Goal: Task Accomplishment & Management: Use online tool/utility

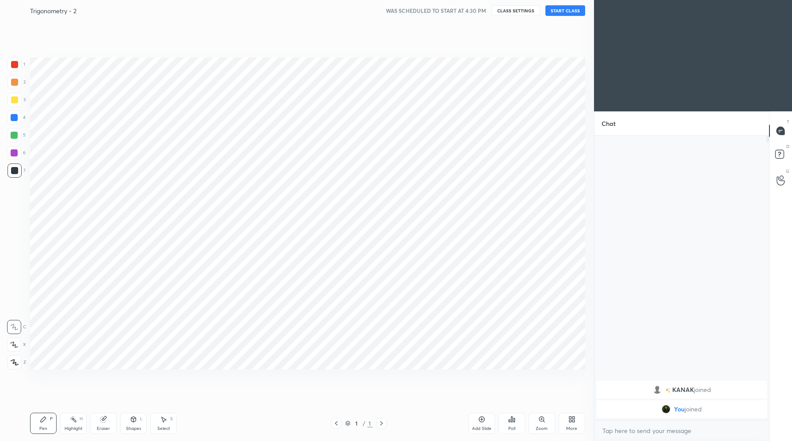
scroll to position [43836, 43661]
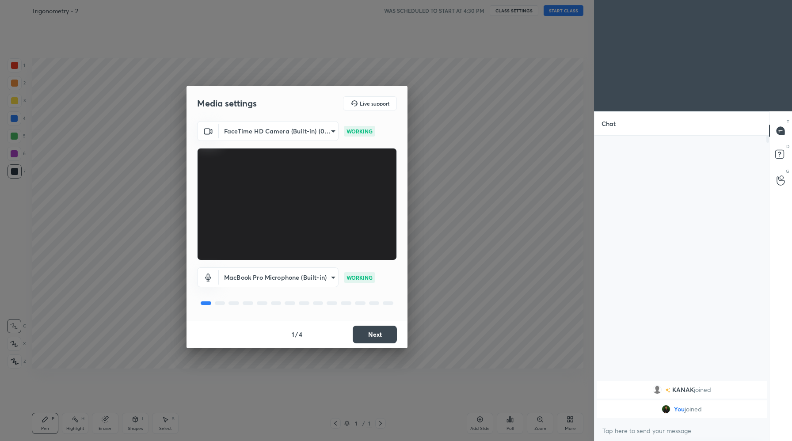
click at [488, 131] on div "Media settings Live support FaceTime HD Camera (Built-in) (05ac:8514) 8bee4fdf3…" at bounding box center [297, 220] width 594 height 441
click at [388, 339] on button "Next" at bounding box center [375, 335] width 44 height 18
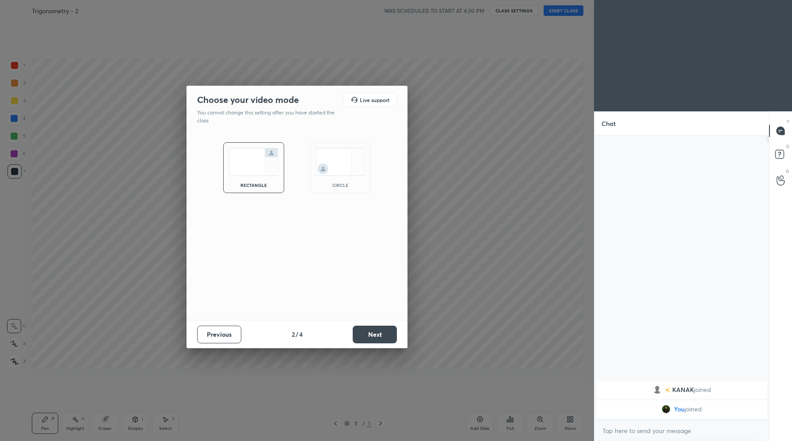
click at [372, 333] on button "Next" at bounding box center [375, 335] width 44 height 18
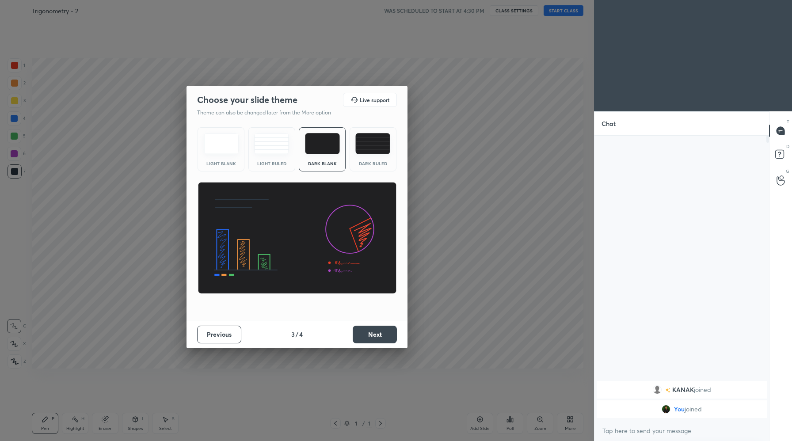
click at [373, 337] on button "Next" at bounding box center [375, 335] width 44 height 18
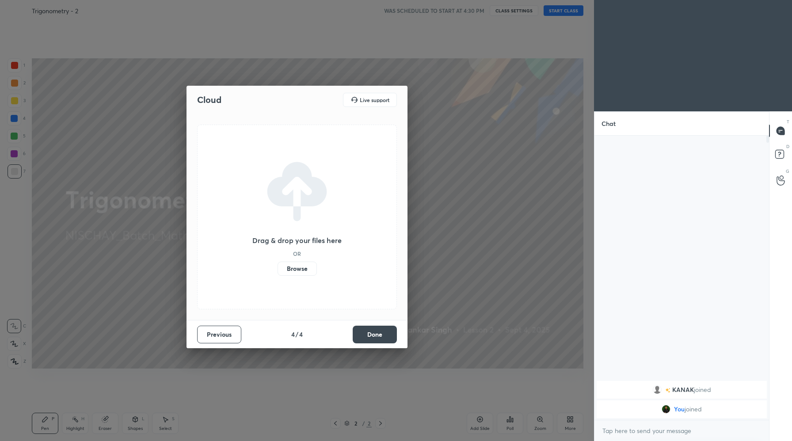
click at [300, 269] on label "Browse" at bounding box center [297, 269] width 39 height 14
click at [278, 269] on input "Browse" at bounding box center [278, 269] width 0 height 14
click at [374, 336] on button "Done" at bounding box center [375, 335] width 44 height 18
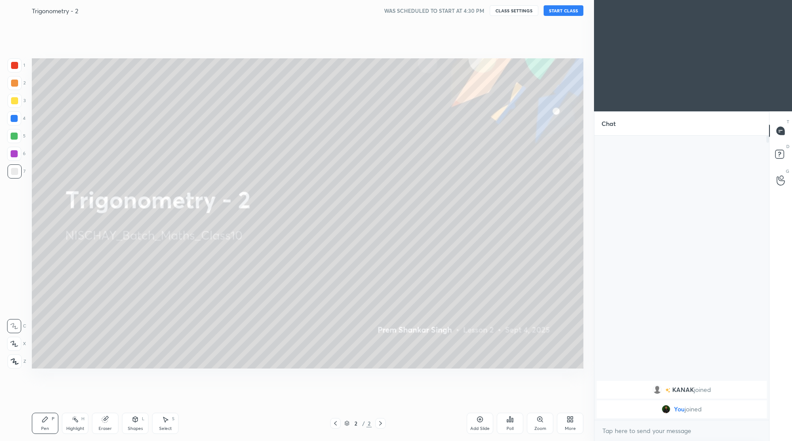
click at [565, 11] on button "START CLASS" at bounding box center [564, 10] width 40 height 11
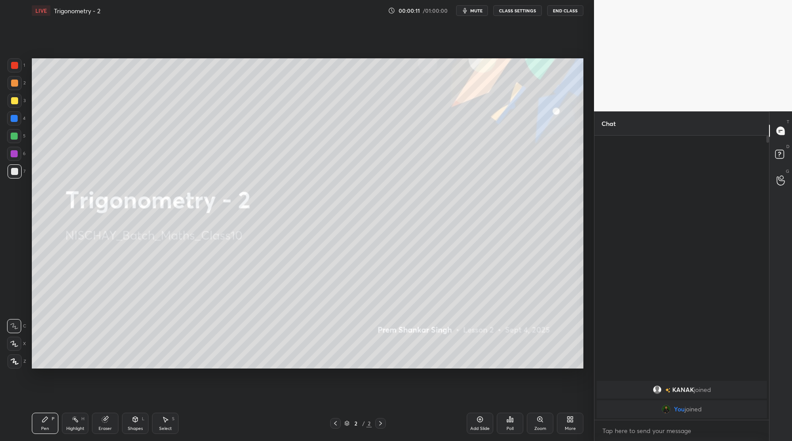
click at [475, 15] on button "mute" at bounding box center [472, 10] width 32 height 11
click at [567, 427] on div "More" at bounding box center [570, 429] width 11 height 4
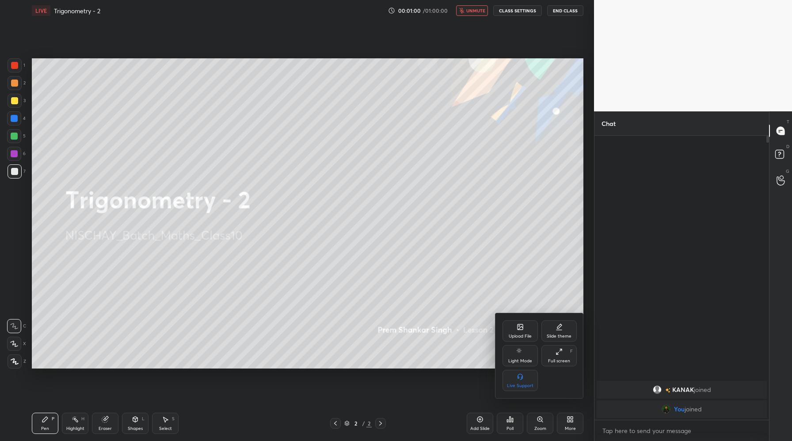
click at [518, 334] on div "Upload File" at bounding box center [520, 336] width 23 height 4
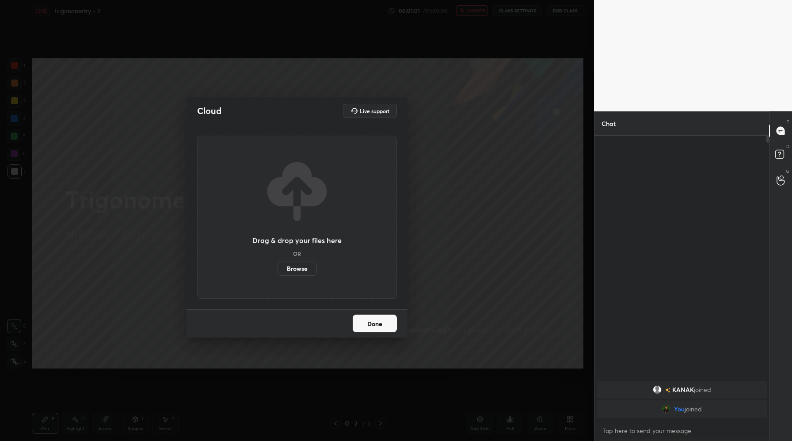
click at [287, 273] on label "Browse" at bounding box center [297, 269] width 39 height 14
click at [278, 273] on input "Browse" at bounding box center [278, 269] width 0 height 14
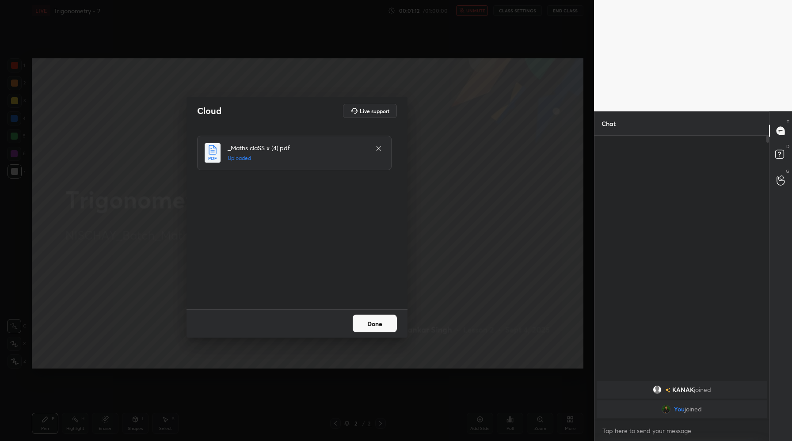
click at [380, 324] on button "Done" at bounding box center [375, 324] width 44 height 18
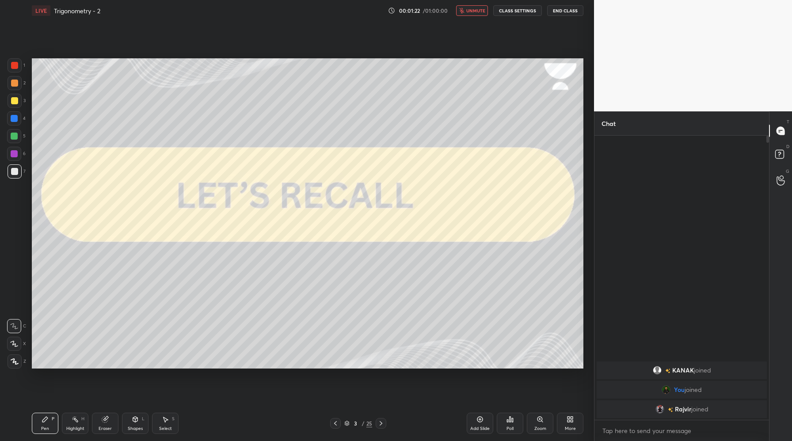
click at [468, 10] on span "unmute" at bounding box center [476, 11] width 19 height 6
click at [17, 366] on div at bounding box center [15, 362] width 14 height 14
type textarea "x"
click at [658, 434] on textarea at bounding box center [682, 431] width 161 height 14
type textarea "h"
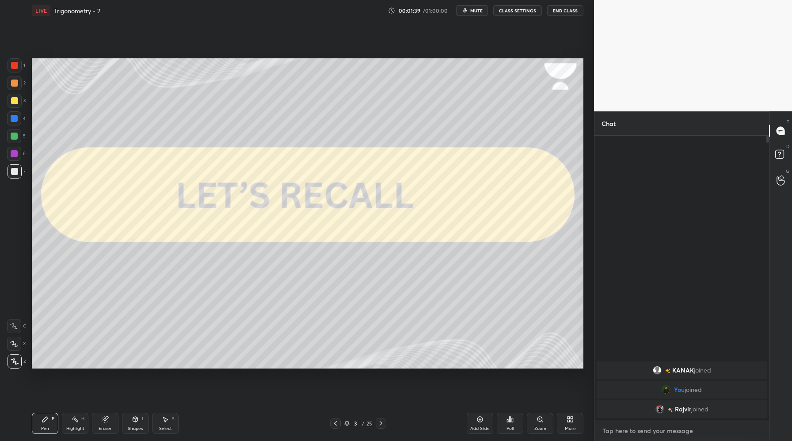
type textarea "x"
type textarea "hu"
type textarea "x"
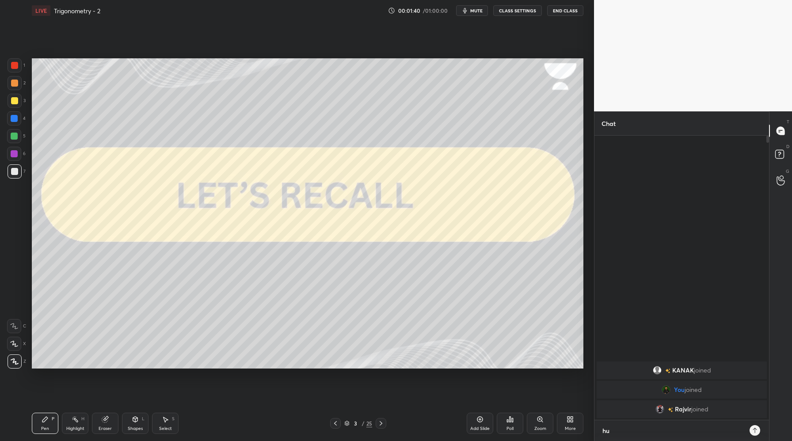
type textarea "h"
type textarea "x"
type textarea "H"
type textarea "x"
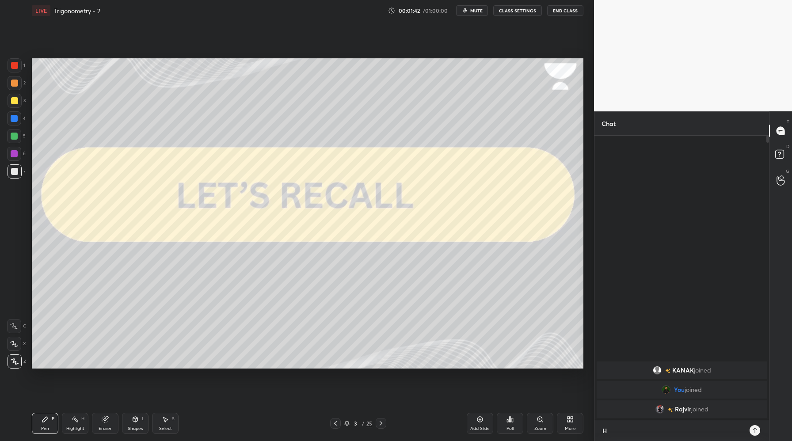
scroll to position [303, 172]
type textarea "Hi"
type textarea "x"
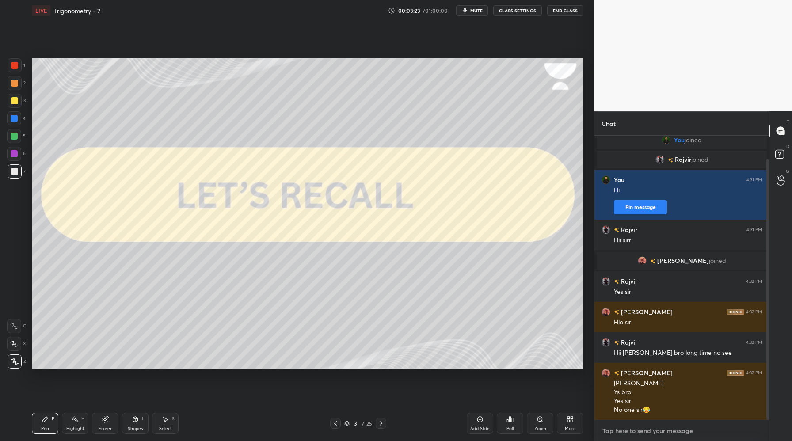
scroll to position [56, 0]
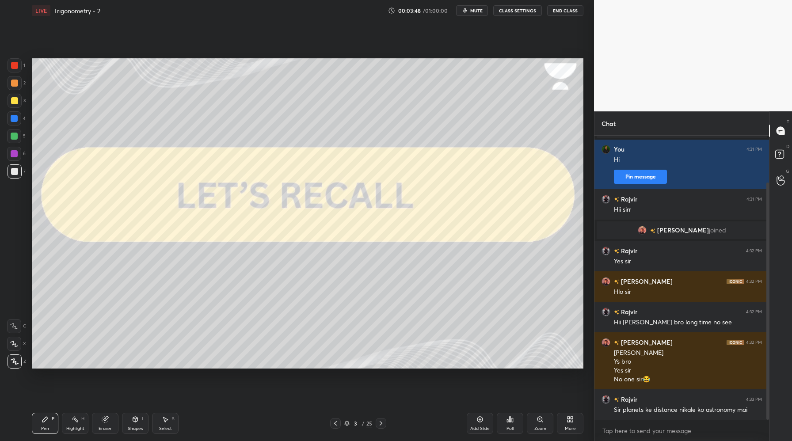
type textarea "x"
drag, startPoint x: 380, startPoint y: 425, endPoint x: 383, endPoint y: 421, distance: 4.6
click at [380, 425] on icon at bounding box center [381, 423] width 7 height 7
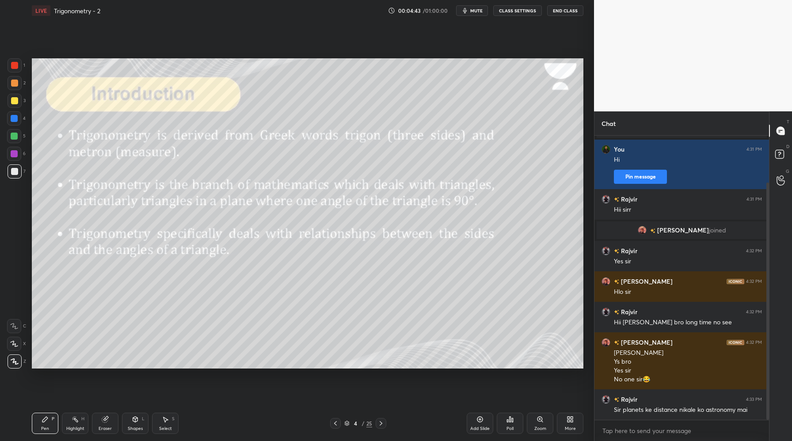
click at [382, 425] on icon at bounding box center [381, 423] width 7 height 7
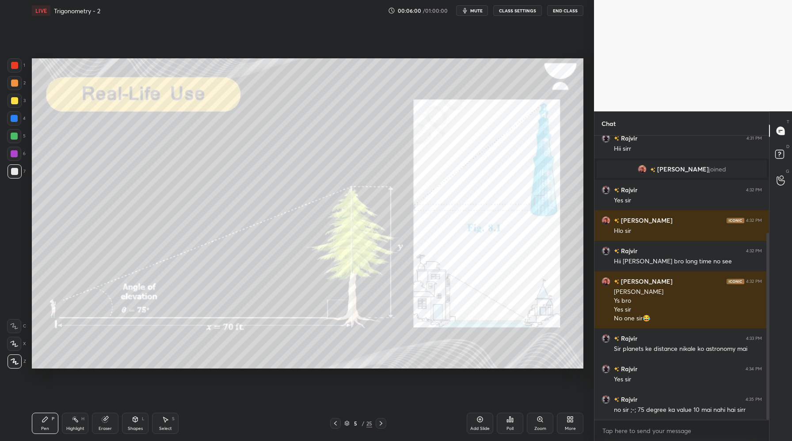
scroll to position [148, 0]
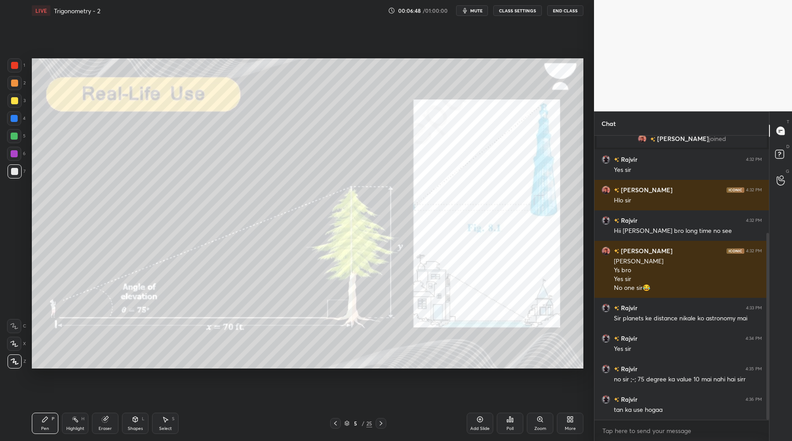
drag, startPoint x: 13, startPoint y: 65, endPoint x: 23, endPoint y: 69, distance: 11.3
click at [14, 67] on div at bounding box center [14, 65] width 7 height 7
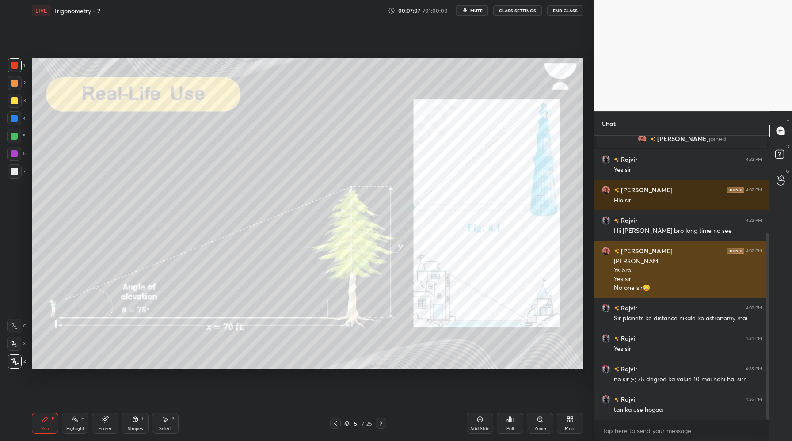
scroll to position [178, 0]
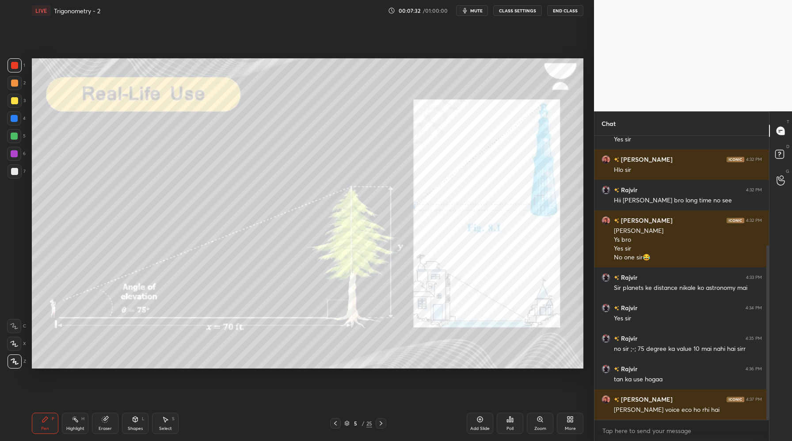
click at [521, 12] on button "CLASS SETTINGS" at bounding box center [517, 10] width 49 height 11
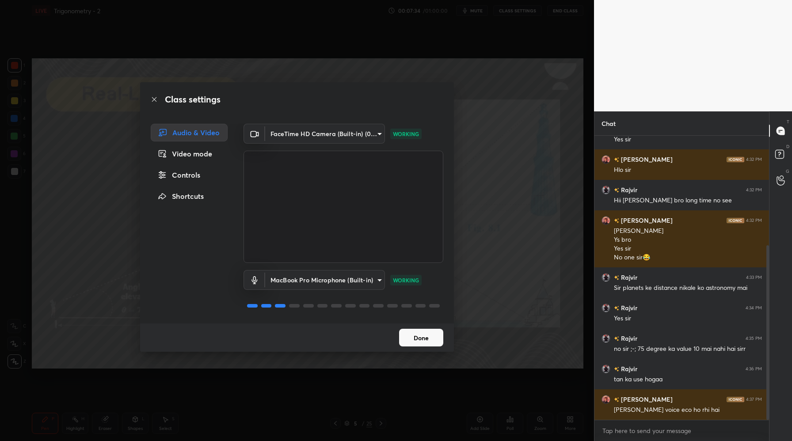
scroll to position [187, 0]
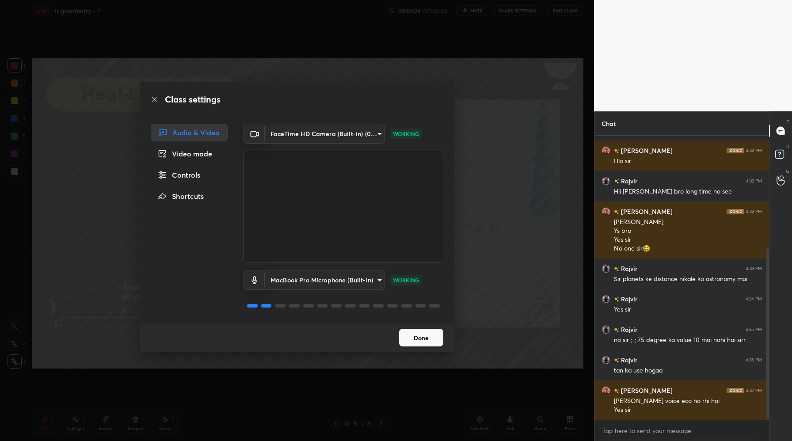
click at [295, 283] on body "1 2 3 4 5 6 7 C X Z C X Z E E Erase all H H LIVE Trigonometry - 2 00:07:34 / 01…" at bounding box center [396, 220] width 792 height 441
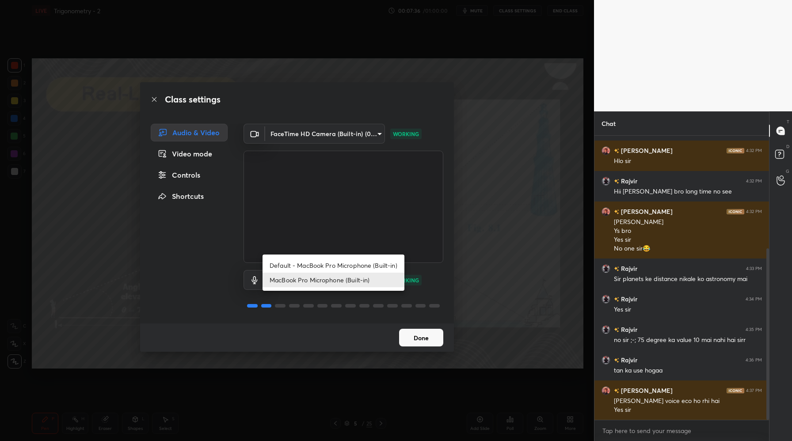
click at [179, 252] on div at bounding box center [396, 220] width 792 height 441
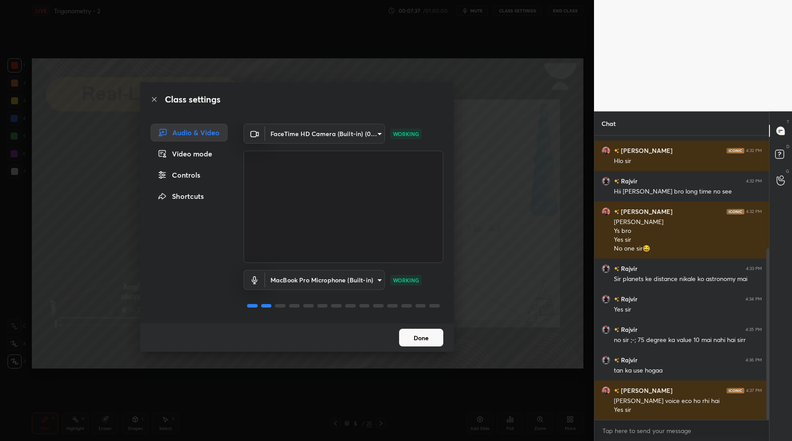
click at [318, 283] on body "1 2 3 4 5 6 7 C X Z C X Z E E Erase all H H LIVE Trigonometry - 2 00:07:37 / 01…" at bounding box center [396, 220] width 792 height 441
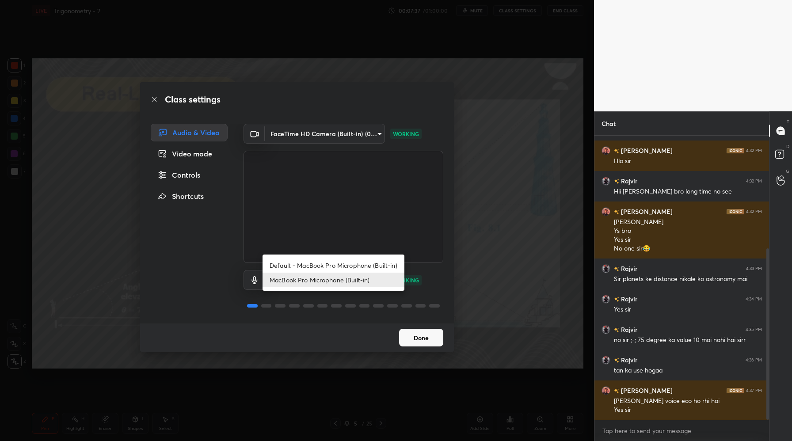
click at [207, 239] on div at bounding box center [396, 220] width 792 height 441
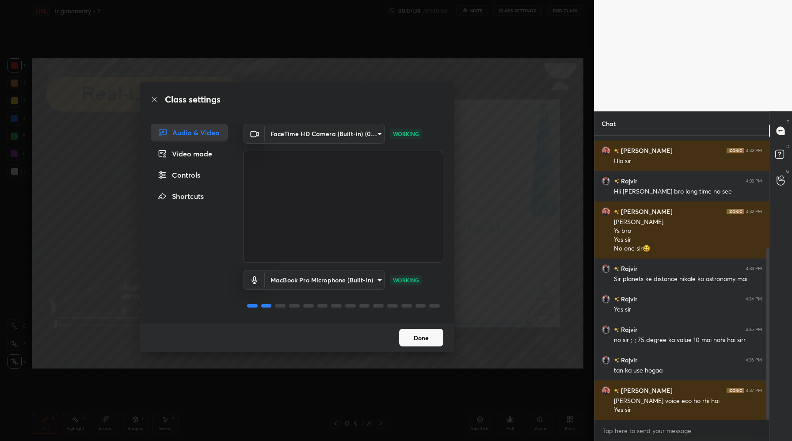
click at [195, 154] on div "Video mode" at bounding box center [189, 154] width 77 height 18
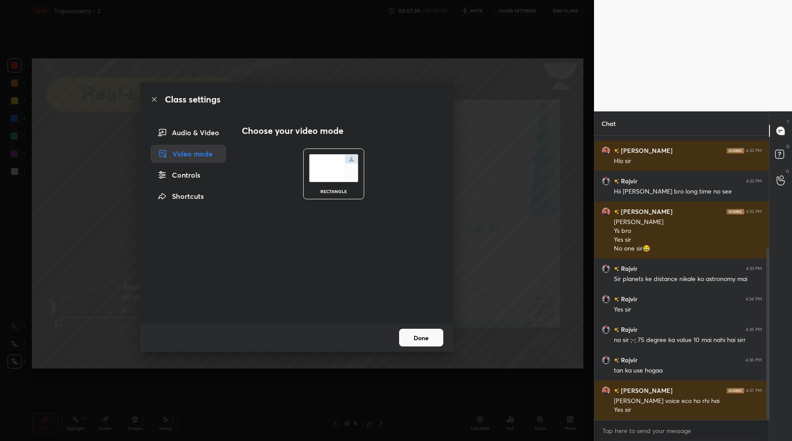
click at [196, 138] on div "Audio & Video" at bounding box center [188, 133] width 75 height 18
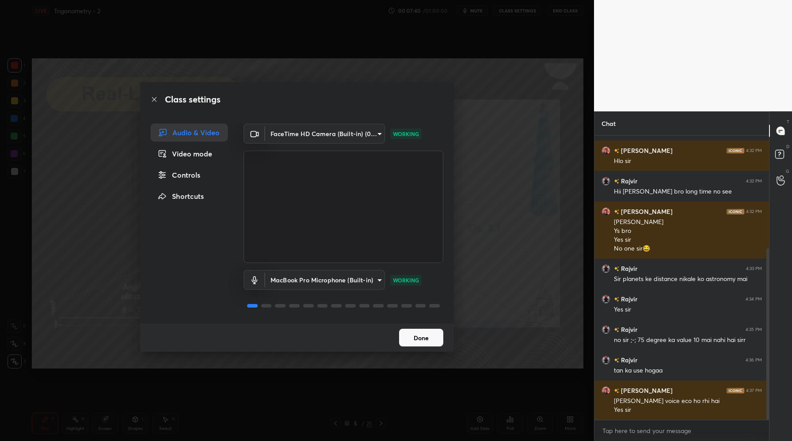
click at [345, 281] on body "1 2 3 4 5 6 7 C X Z C X Z E E Erase all H H LIVE Trigonometry - 2 00:07:40 / 01…" at bounding box center [396, 220] width 792 height 441
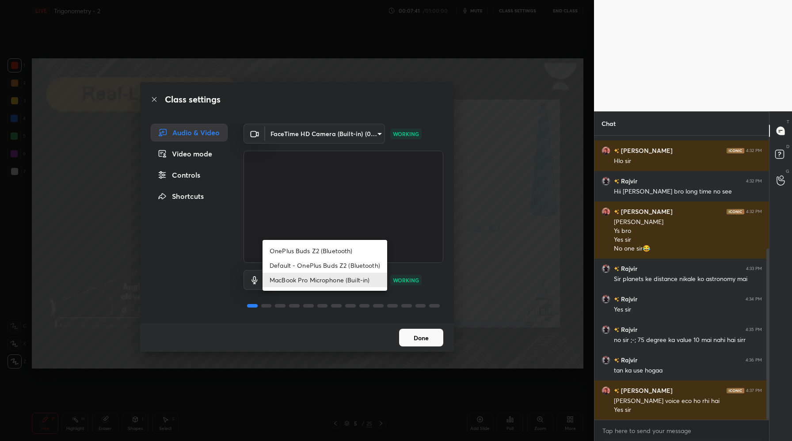
click at [326, 251] on li "OnePlus Buds Z2 (Bluetooth)" at bounding box center [325, 251] width 125 height 15
type input "449b433fb42f4c617c28c062d0e1ffb9c0303f32d929f595ebdf978dd2b0a9ff"
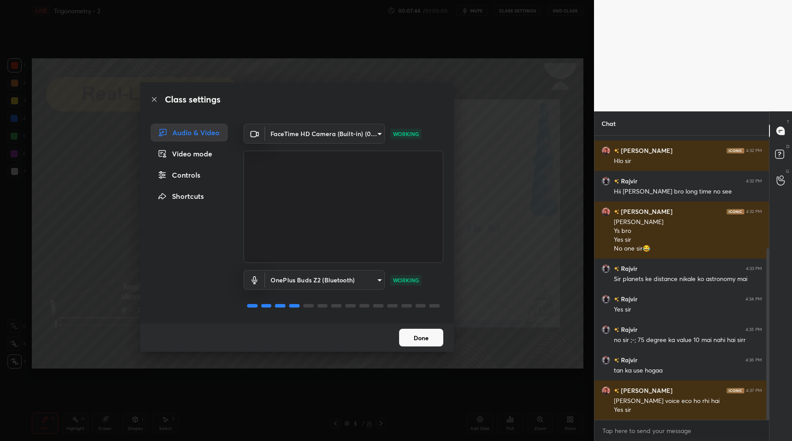
click at [423, 333] on button "Done" at bounding box center [421, 338] width 44 height 18
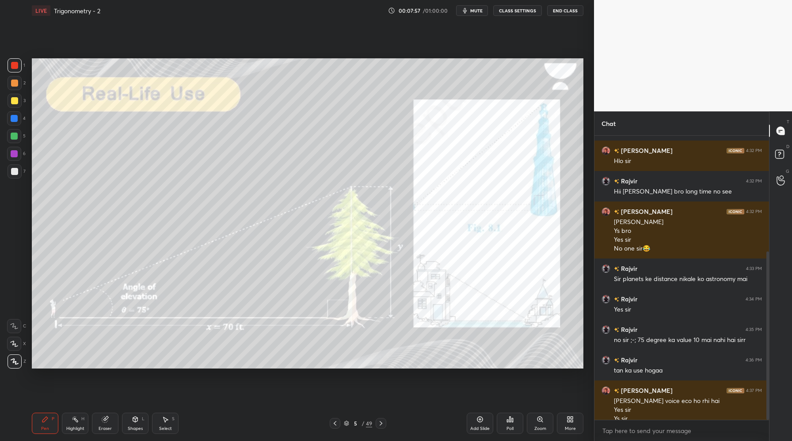
scroll to position [196, 0]
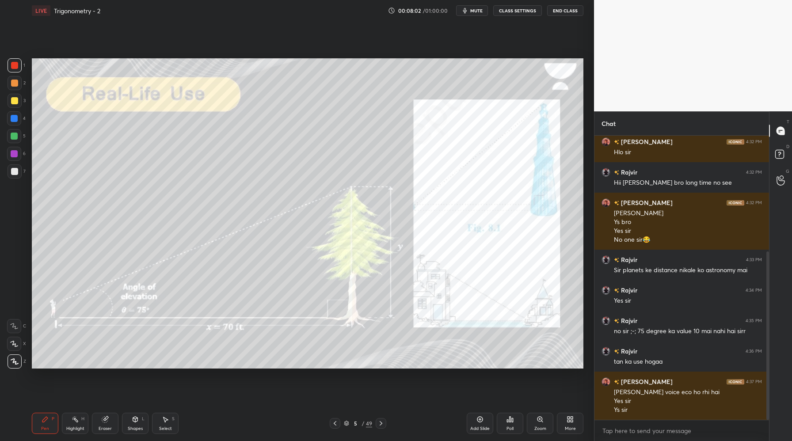
click at [383, 421] on icon at bounding box center [381, 423] width 7 height 7
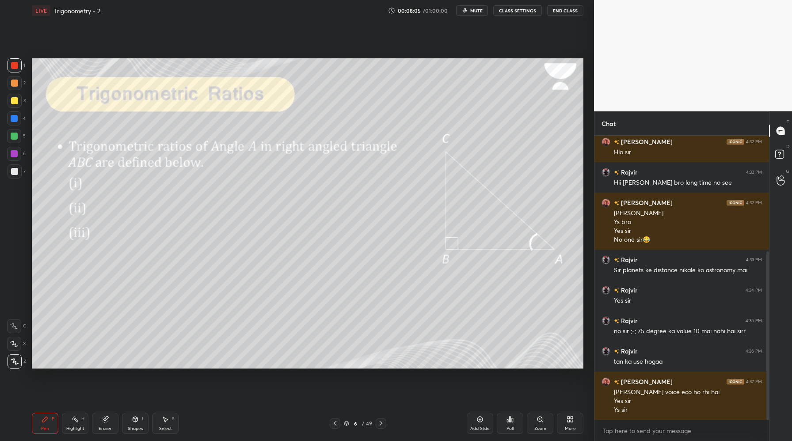
scroll to position [226, 0]
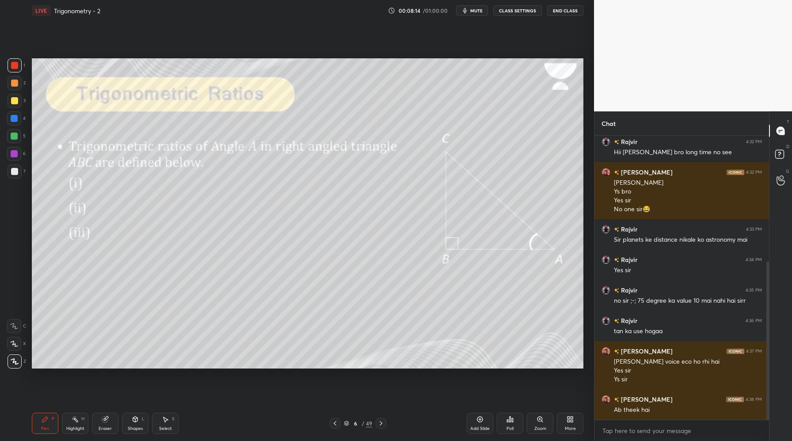
drag, startPoint x: 14, startPoint y: 97, endPoint x: 29, endPoint y: 106, distance: 17.8
click at [14, 98] on div at bounding box center [15, 101] width 14 height 14
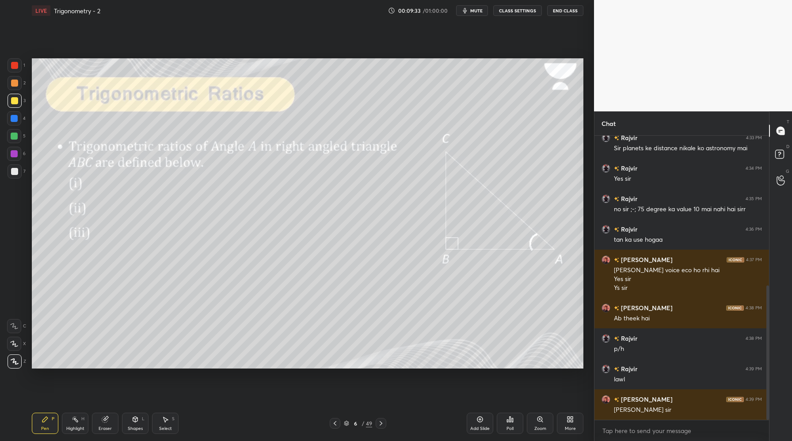
scroll to position [348, 0]
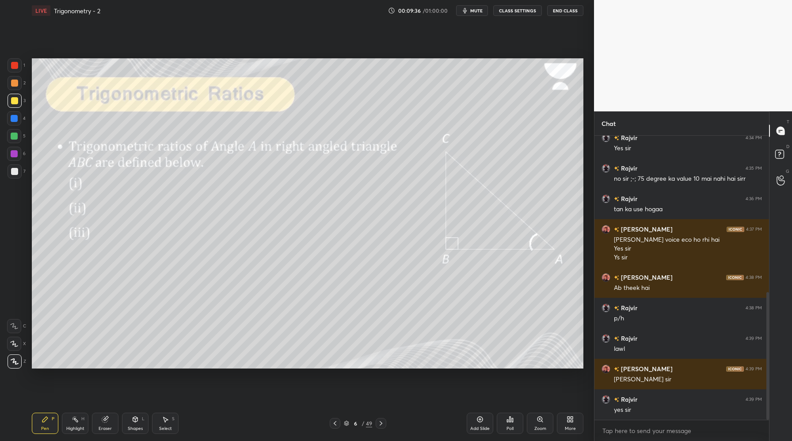
drag, startPoint x: 381, startPoint y: 425, endPoint x: 382, endPoint y: 412, distance: 12.9
click at [381, 424] on icon at bounding box center [381, 423] width 7 height 7
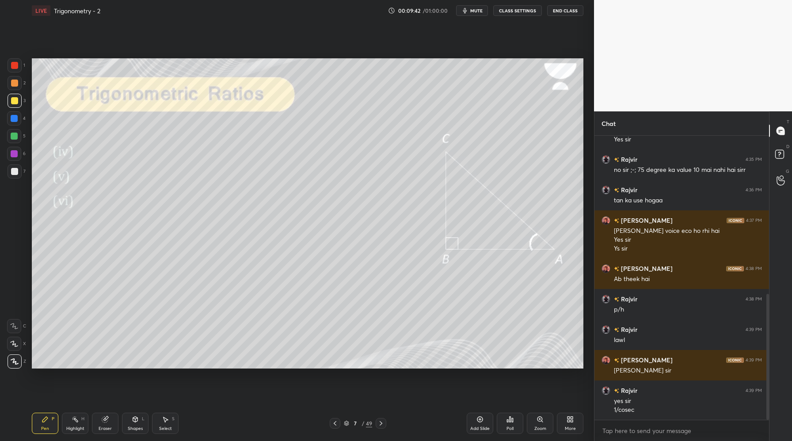
scroll to position [366, 0]
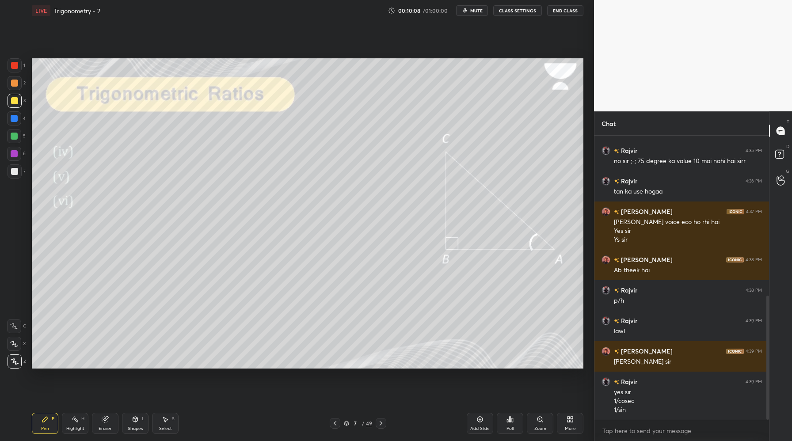
click at [384, 421] on icon at bounding box center [381, 423] width 7 height 7
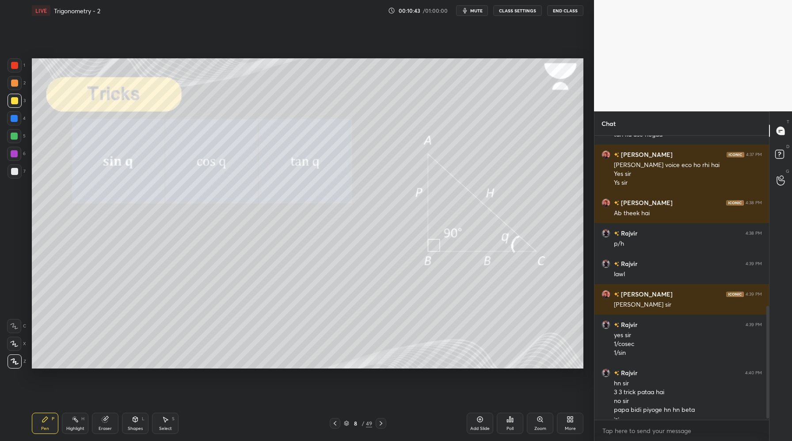
scroll to position [432, 0]
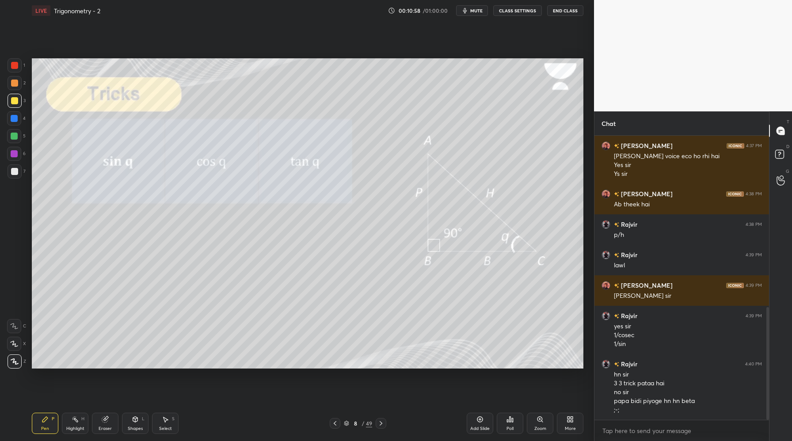
click at [383, 426] on icon at bounding box center [381, 423] width 7 height 7
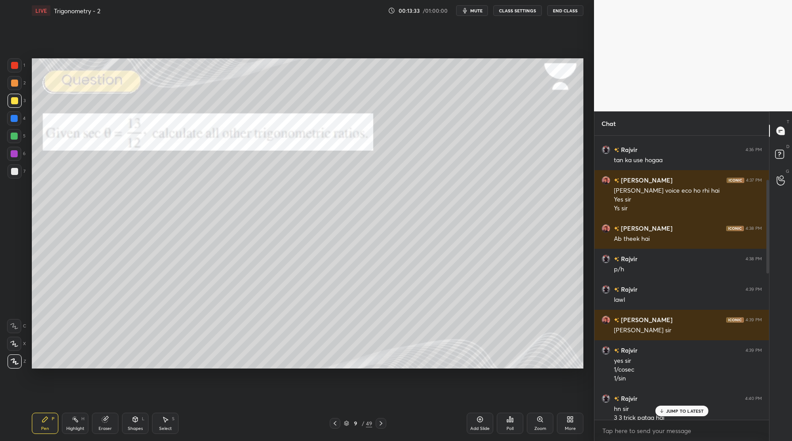
scroll to position [580, 0]
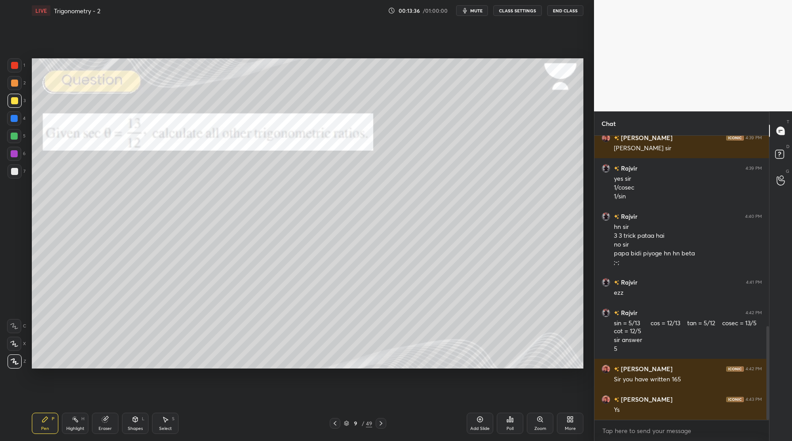
click at [379, 424] on icon at bounding box center [381, 423] width 7 height 7
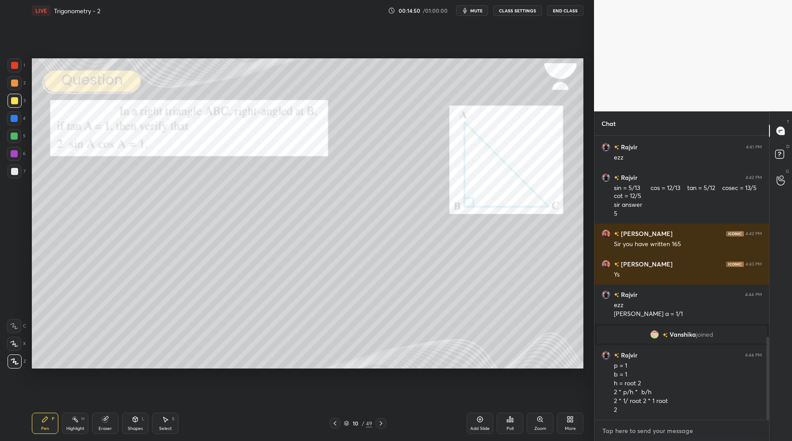
scroll to position [695, 0]
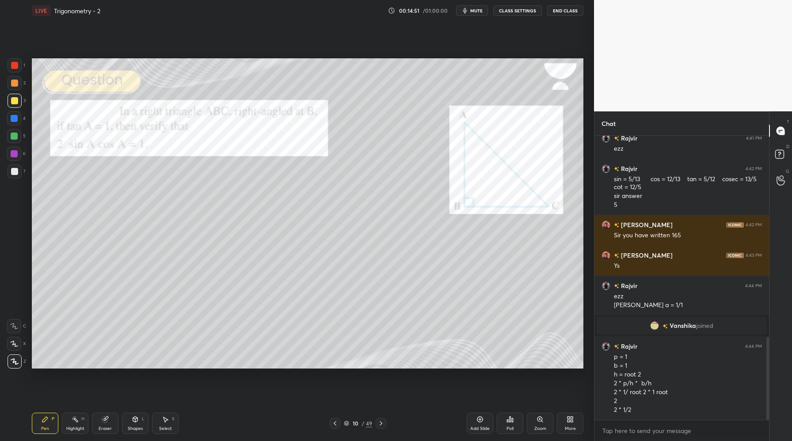
drag, startPoint x: 106, startPoint y: 425, endPoint x: 156, endPoint y: 371, distance: 73.2
click at [107, 425] on div "Eraser" at bounding box center [105, 423] width 27 height 21
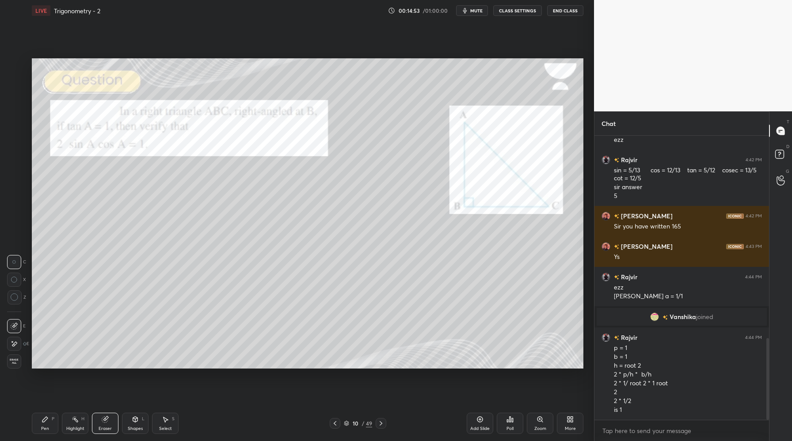
drag, startPoint x: 42, startPoint y: 419, endPoint x: 60, endPoint y: 398, distance: 28.0
click at [46, 417] on icon at bounding box center [45, 419] width 7 height 7
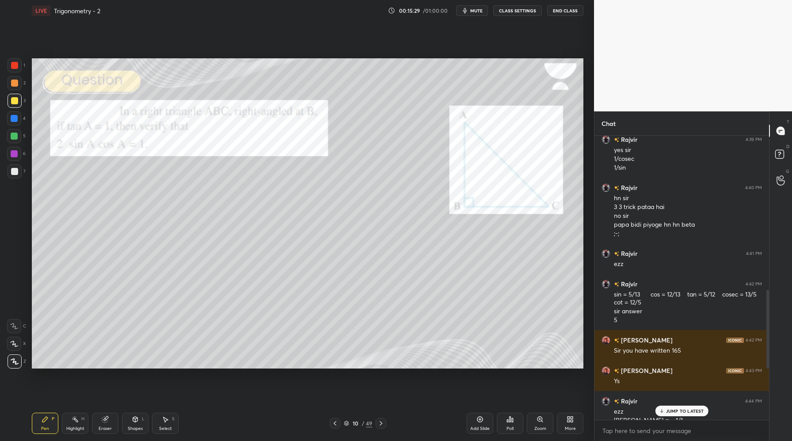
scroll to position [742, 0]
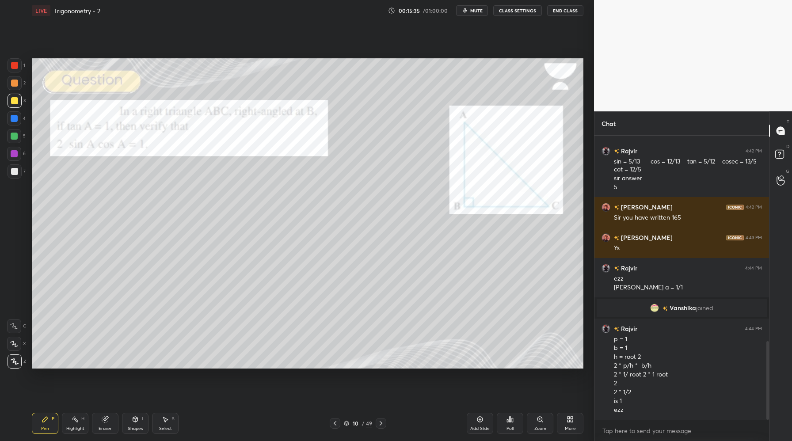
click at [383, 424] on icon at bounding box center [381, 423] width 7 height 7
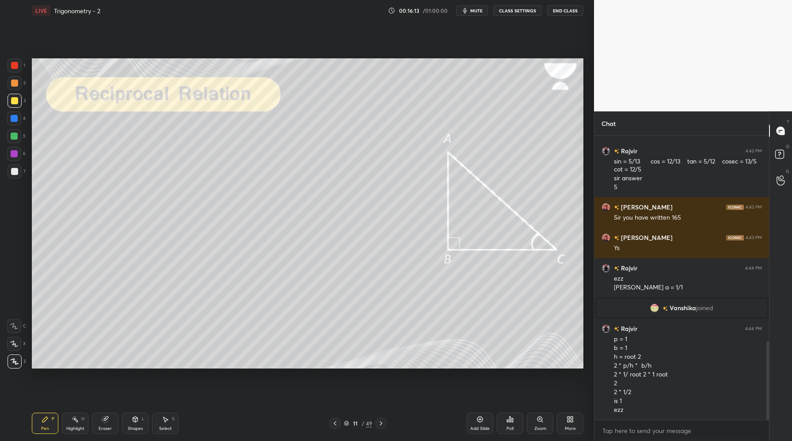
click at [382, 425] on icon at bounding box center [381, 423] width 7 height 7
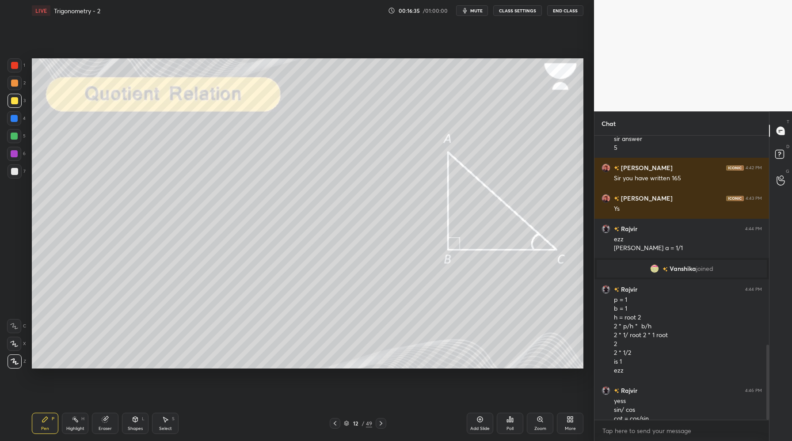
scroll to position [790, 0]
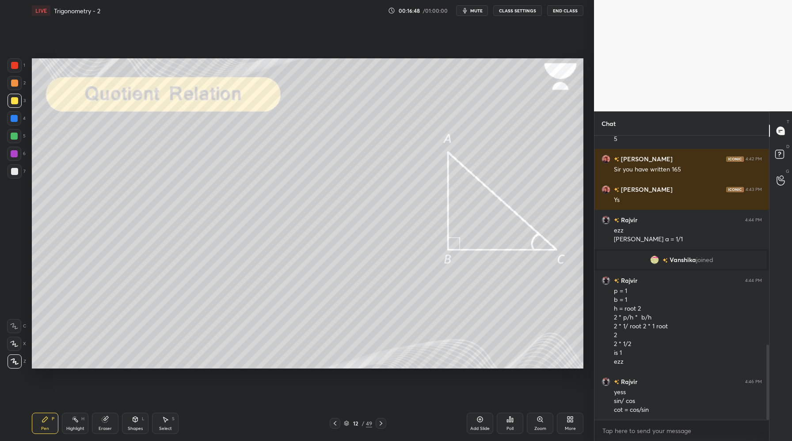
click at [382, 426] on icon at bounding box center [381, 423] width 7 height 7
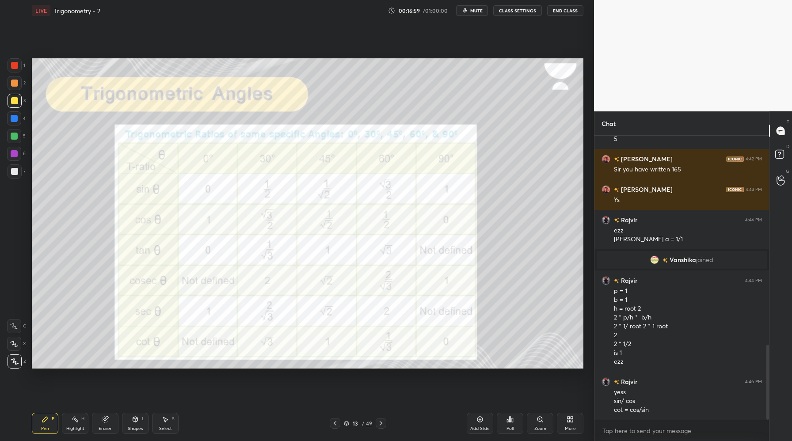
drag, startPoint x: 15, startPoint y: 65, endPoint x: 25, endPoint y: 72, distance: 11.8
click at [17, 67] on div at bounding box center [14, 65] width 7 height 7
click at [382, 425] on icon at bounding box center [381, 423] width 7 height 7
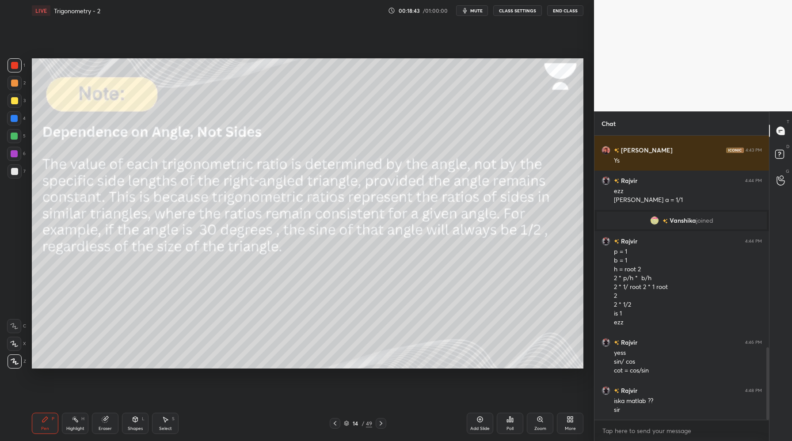
scroll to position [838, 0]
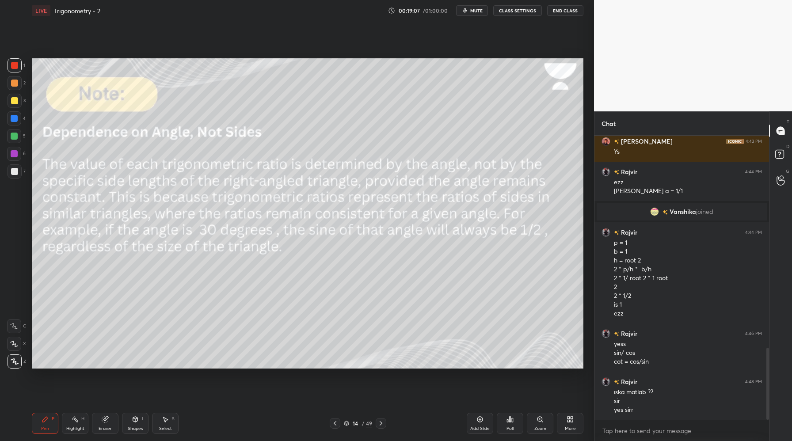
drag, startPoint x: 381, startPoint y: 426, endPoint x: 383, endPoint y: 421, distance: 5.7
click at [381, 426] on icon at bounding box center [381, 423] width 7 height 7
click at [383, 425] on icon at bounding box center [381, 423] width 7 height 7
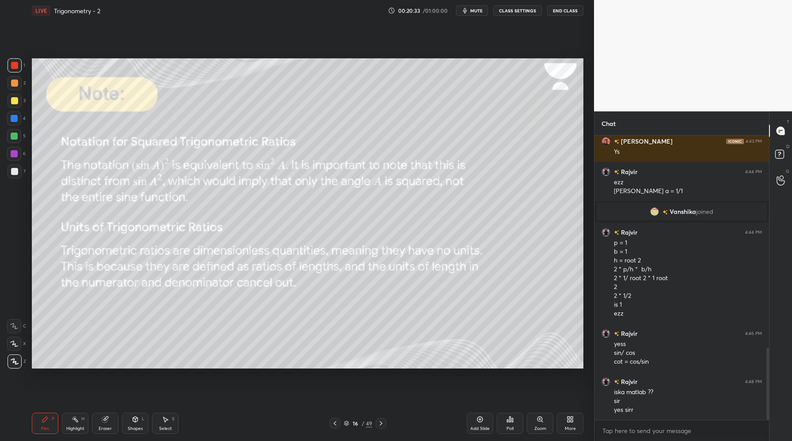
click at [381, 428] on div at bounding box center [381, 423] width 11 height 11
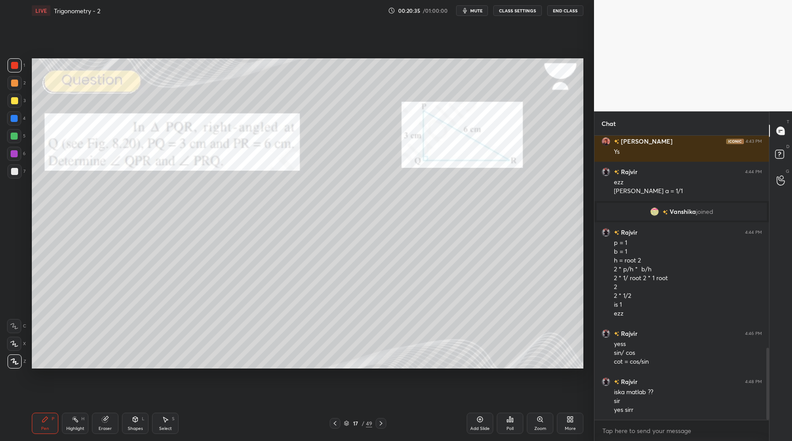
click at [471, 19] on div "LIVE Trigonometry - 2 00:20:35 / 01:00:00 mute CLASS SETTINGS End Class" at bounding box center [308, 10] width 552 height 21
click at [470, 14] on button "mute" at bounding box center [472, 10] width 32 height 11
click at [473, 9] on span "unmute" at bounding box center [476, 11] width 19 height 6
click at [469, 9] on icon "button" at bounding box center [465, 10] width 7 height 7
click at [472, 9] on span "unmute" at bounding box center [476, 11] width 19 height 6
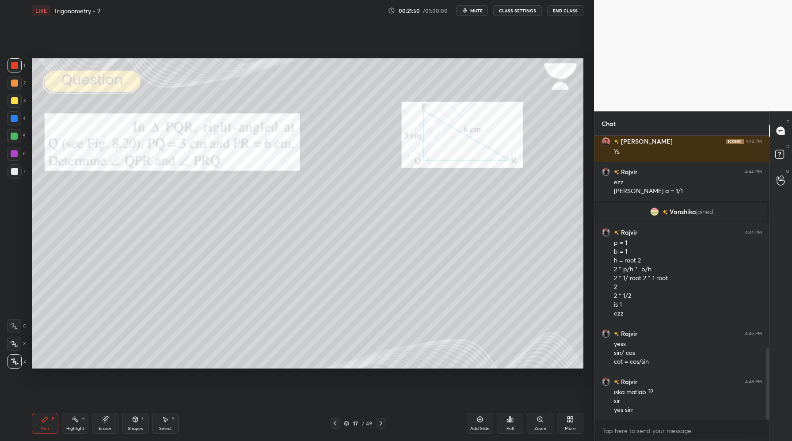
click at [469, 14] on icon "button" at bounding box center [465, 10] width 7 height 7
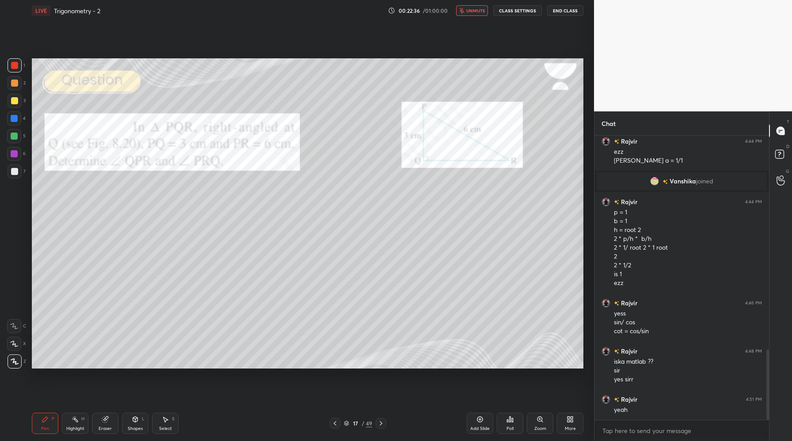
click at [473, 8] on span "unmute" at bounding box center [476, 11] width 19 height 6
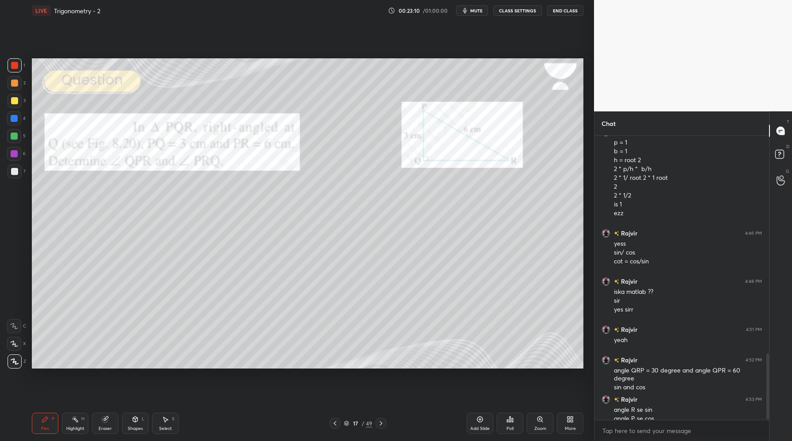
scroll to position [947, 0]
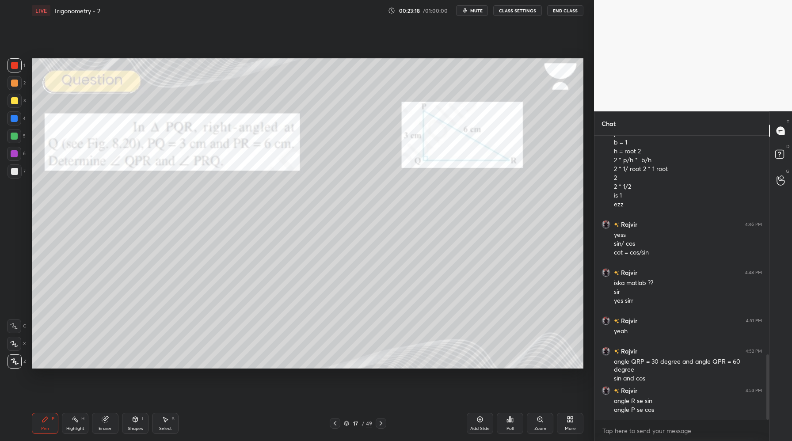
click at [103, 422] on icon at bounding box center [105, 419] width 7 height 7
drag, startPoint x: 42, startPoint y: 423, endPoint x: 41, endPoint y: 413, distance: 9.3
click at [42, 423] on icon at bounding box center [45, 419] width 7 height 7
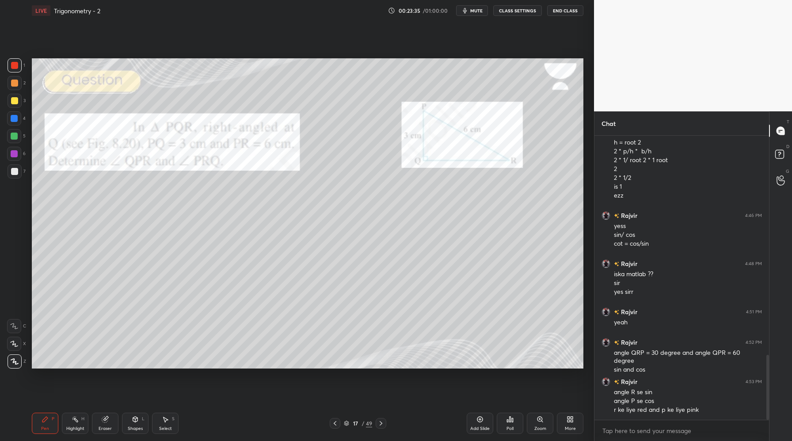
scroll to position [965, 0]
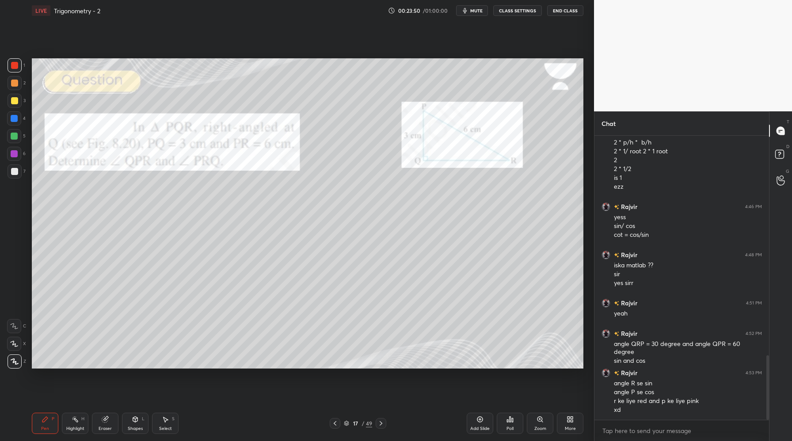
click at [14, 121] on div at bounding box center [14, 118] width 7 height 7
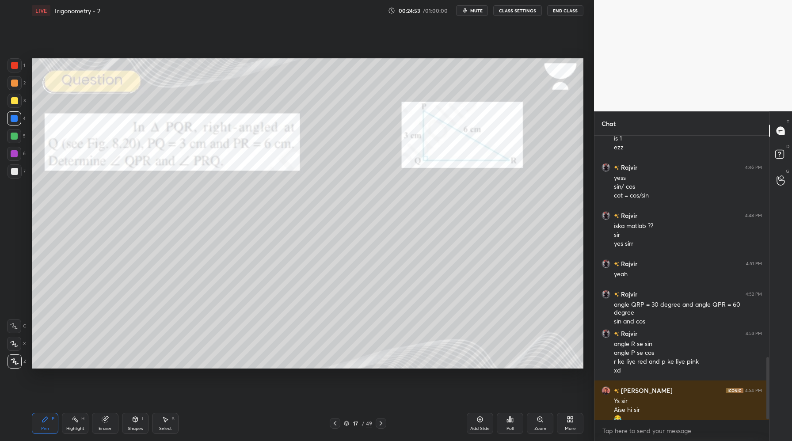
scroll to position [1013, 0]
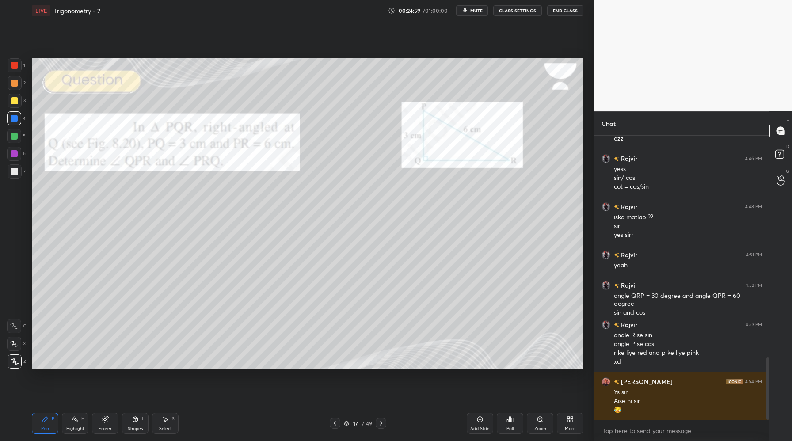
click at [382, 426] on icon at bounding box center [381, 423] width 7 height 7
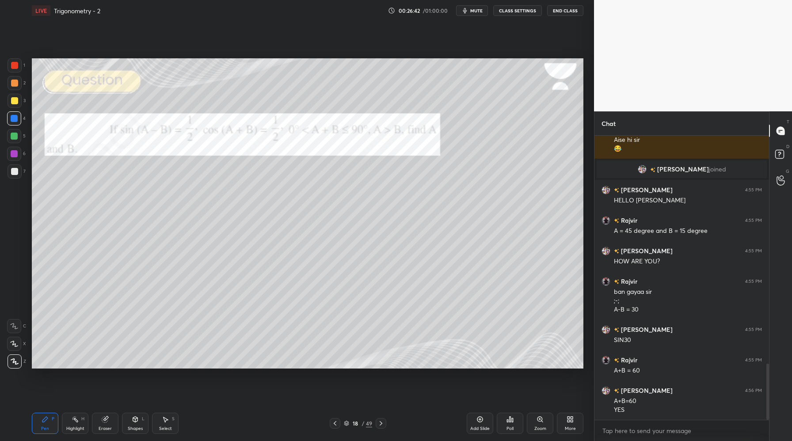
scroll to position [1156, 0]
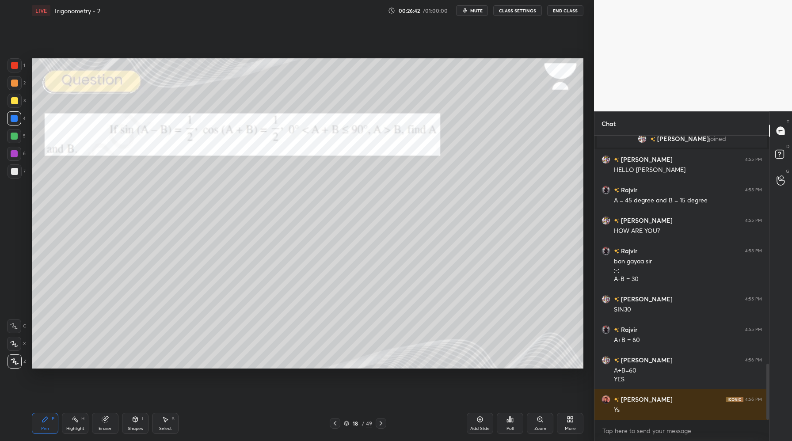
click at [383, 424] on icon at bounding box center [381, 423] width 7 height 7
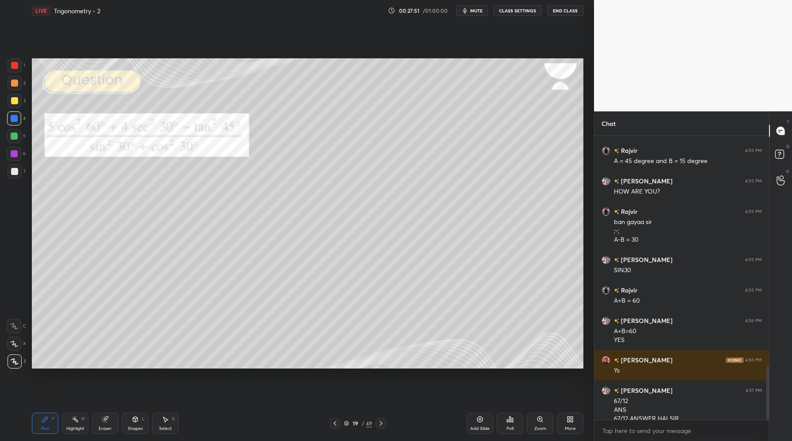
scroll to position [1205, 0]
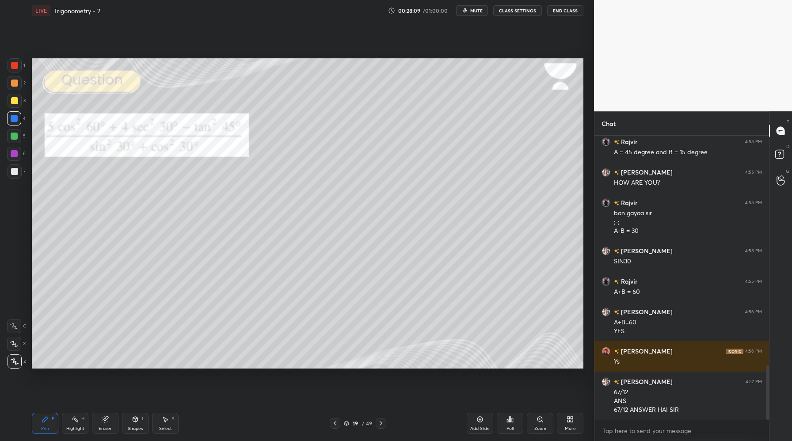
click at [13, 138] on div at bounding box center [14, 136] width 7 height 7
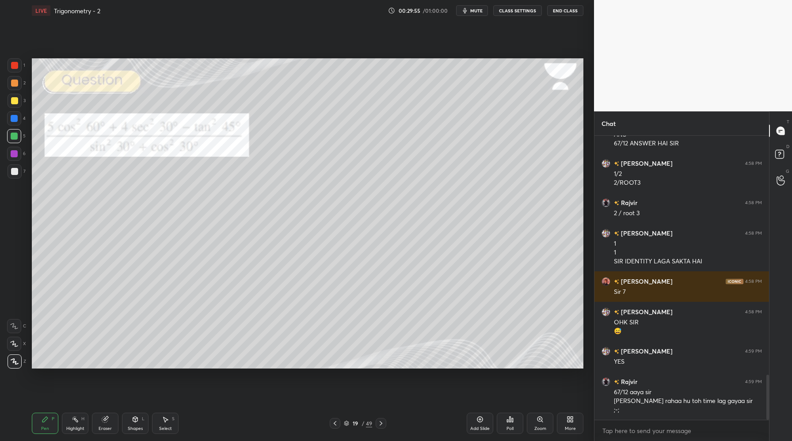
scroll to position [1502, 0]
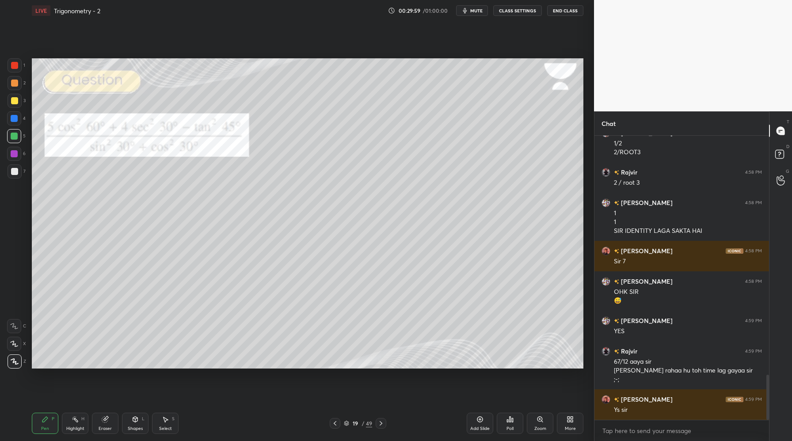
click at [383, 427] on icon at bounding box center [381, 423] width 7 height 7
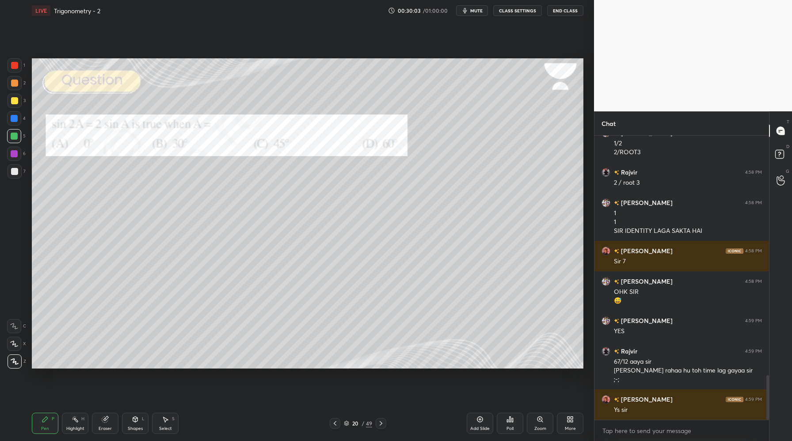
scroll to position [1532, 0]
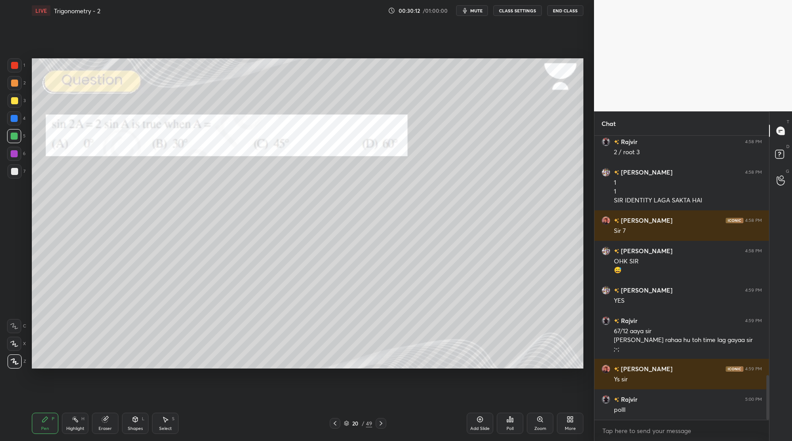
click at [515, 420] on div "Poll" at bounding box center [510, 423] width 27 height 21
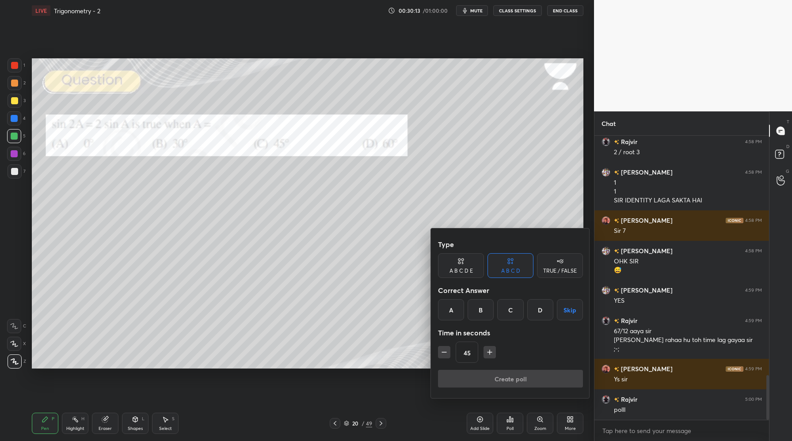
click at [456, 302] on div "A" at bounding box center [451, 309] width 26 height 21
click at [500, 375] on button "Create poll" at bounding box center [510, 379] width 145 height 18
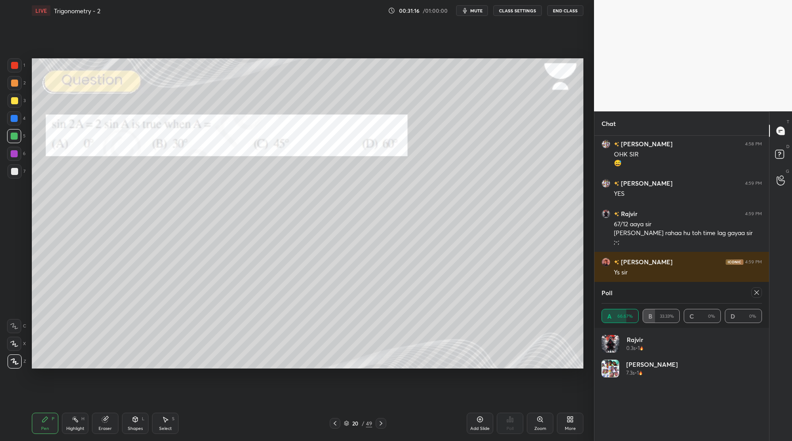
scroll to position [1670, 0]
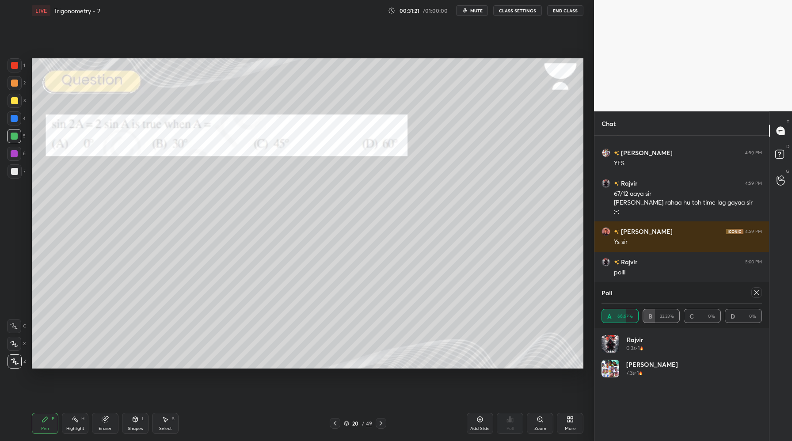
click at [760, 292] on icon at bounding box center [757, 292] width 7 height 7
type textarea "x"
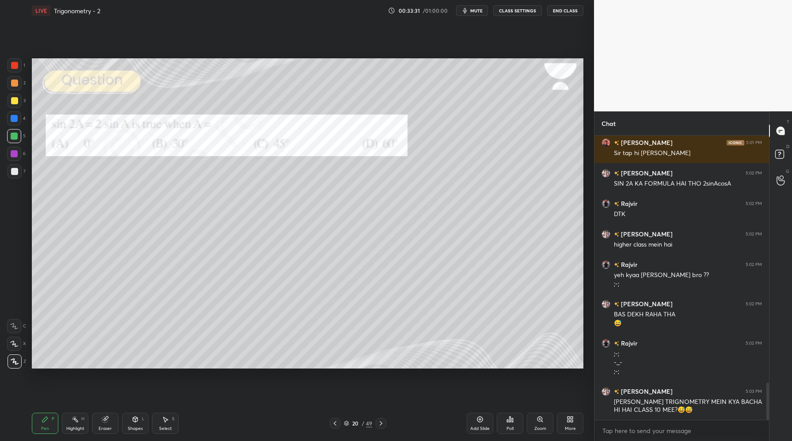
scroll to position [1890, 0]
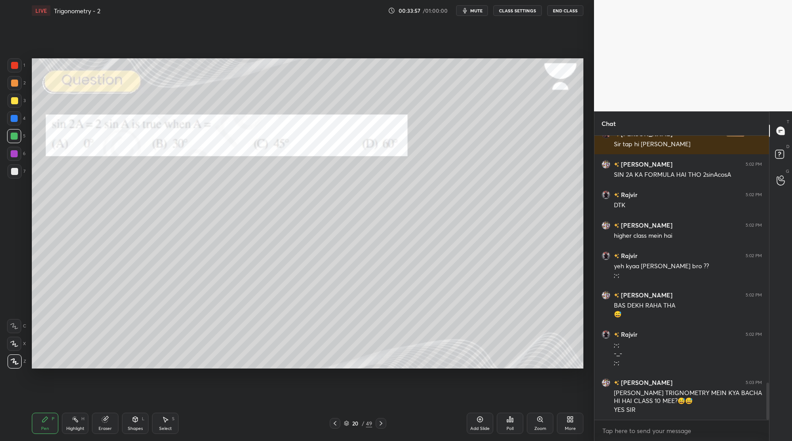
click at [384, 428] on div at bounding box center [381, 423] width 11 height 11
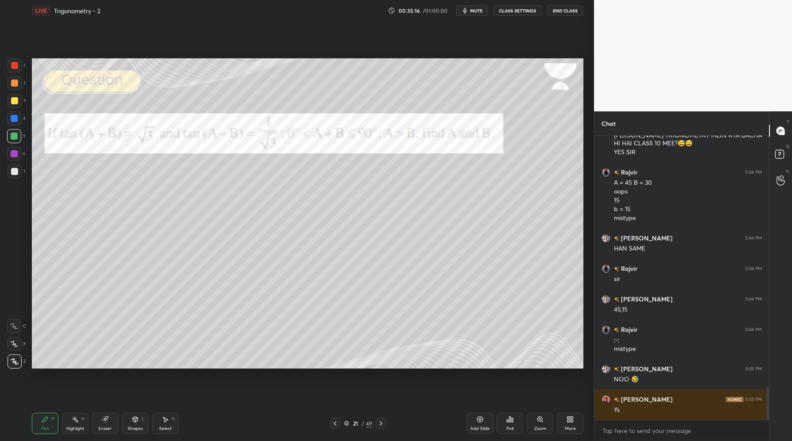
scroll to position [2178, 0]
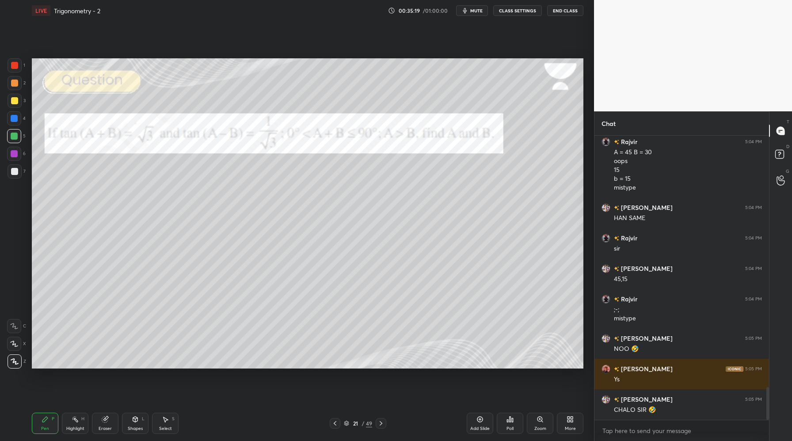
click at [381, 423] on icon at bounding box center [381, 423] width 3 height 4
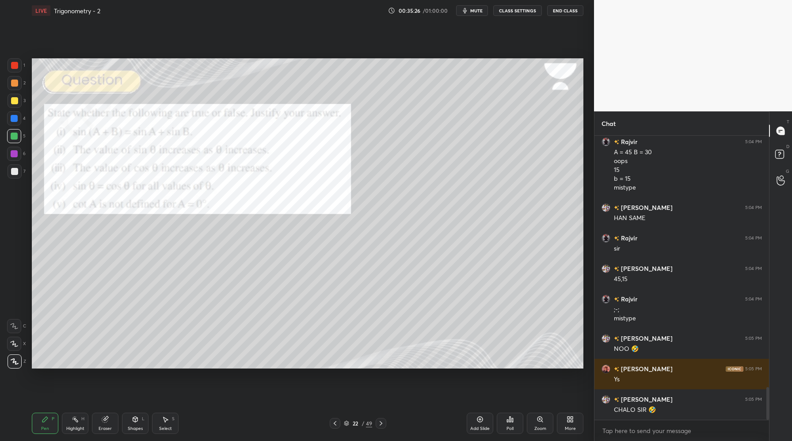
click at [513, 423] on div "Poll" at bounding box center [510, 423] width 27 height 21
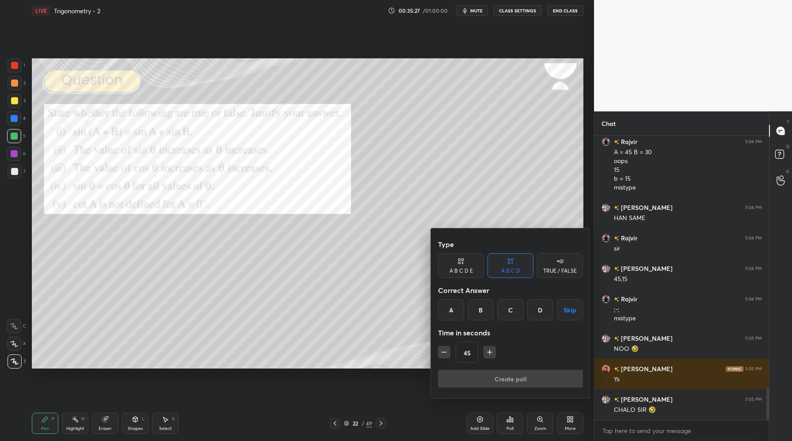
click at [560, 268] on div "TRUE / FALSE" at bounding box center [560, 270] width 34 height 5
click at [505, 306] on div "False" at bounding box center [511, 309] width 46 height 21
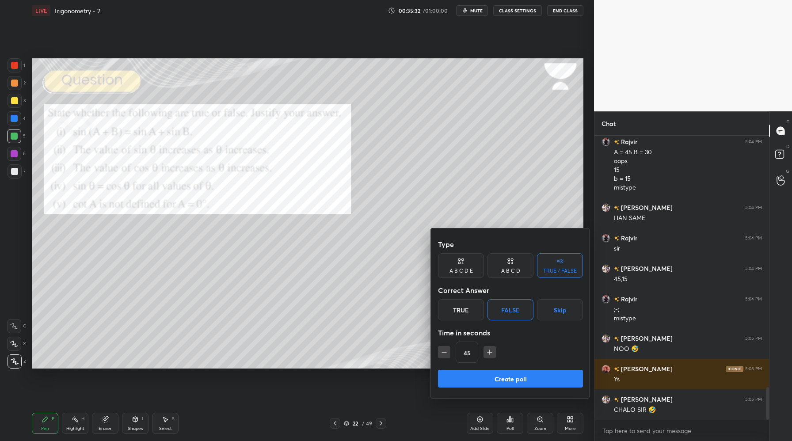
click at [442, 348] on icon "button" at bounding box center [444, 352] width 9 height 9
type input "30"
click at [487, 380] on button "Create poll" at bounding box center [510, 379] width 145 height 18
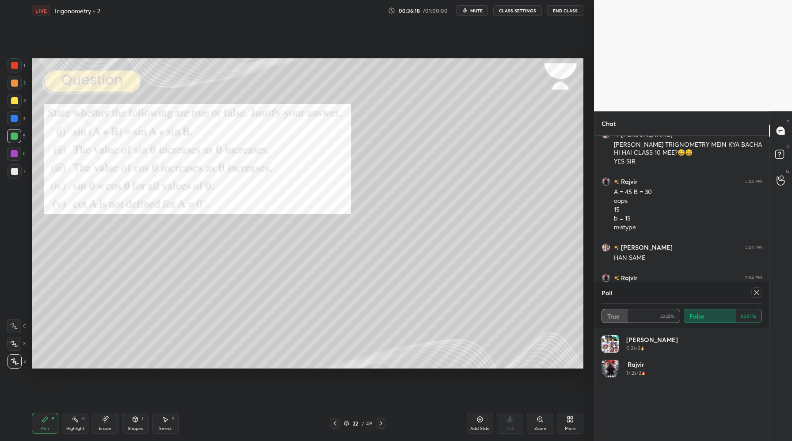
scroll to position [2263, 0]
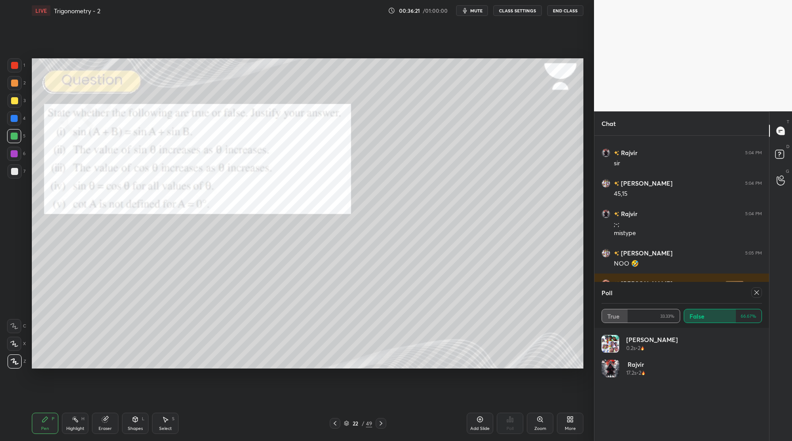
click at [760, 291] on div at bounding box center [757, 292] width 11 height 11
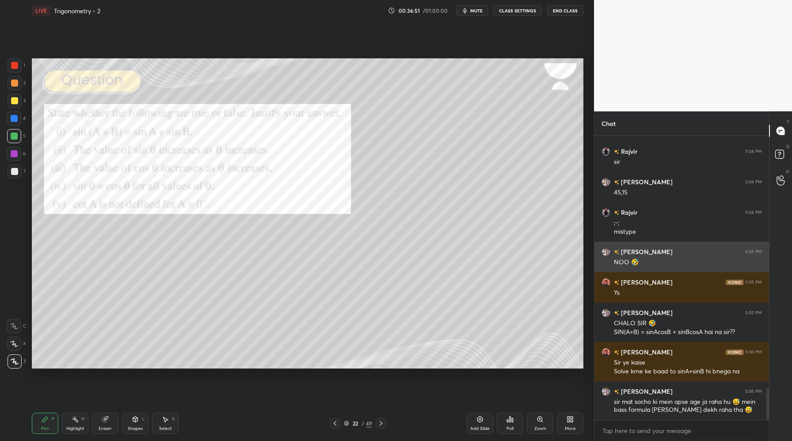
scroll to position [2295, 0]
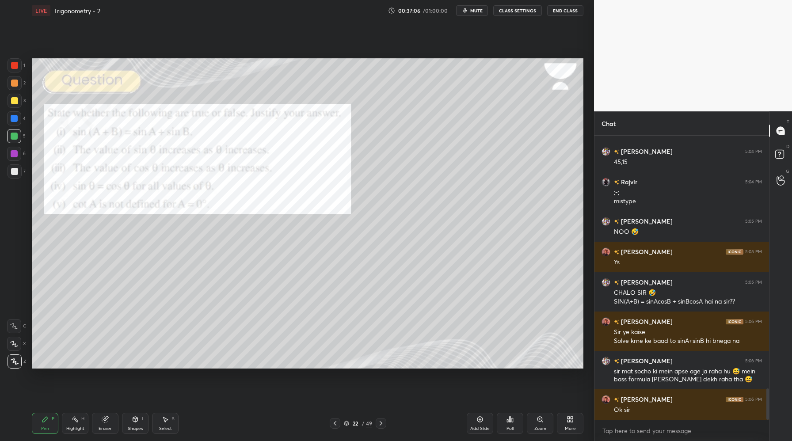
drag, startPoint x: 88, startPoint y: 420, endPoint x: 94, endPoint y: 423, distance: 7.3
click at [91, 421] on div "Pen P Highlight H Eraser Shapes L Select S" at bounding box center [141, 423] width 218 height 21
click at [104, 425] on div "Eraser" at bounding box center [105, 423] width 27 height 21
click at [44, 421] on icon at bounding box center [44, 419] width 5 height 5
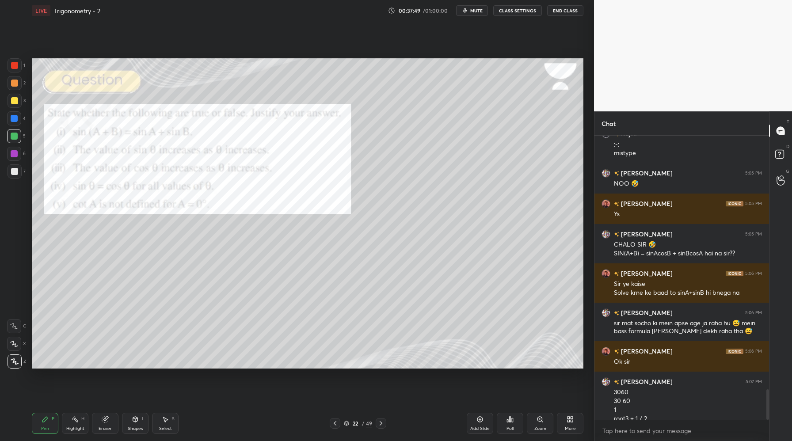
scroll to position [2352, 0]
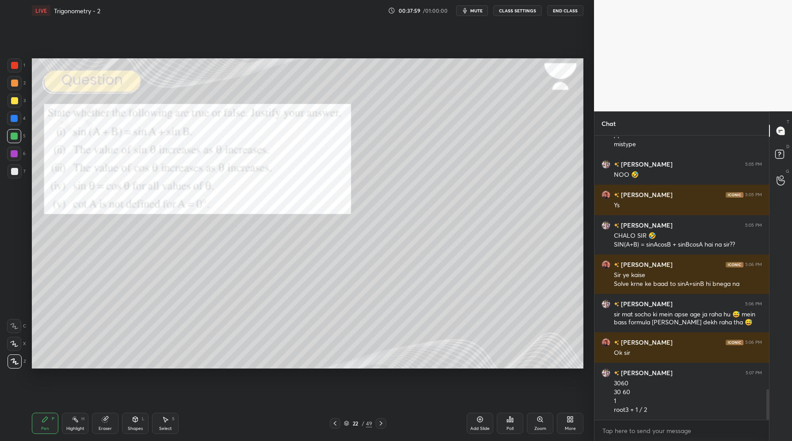
click at [13, 65] on div at bounding box center [14, 65] width 7 height 7
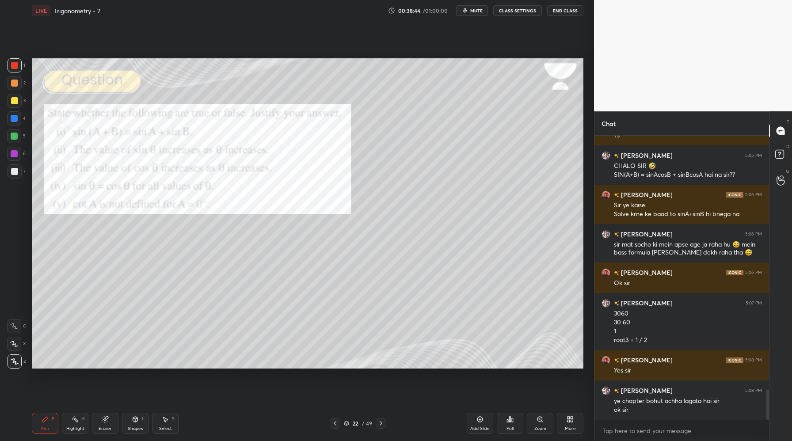
scroll to position [2431, 0]
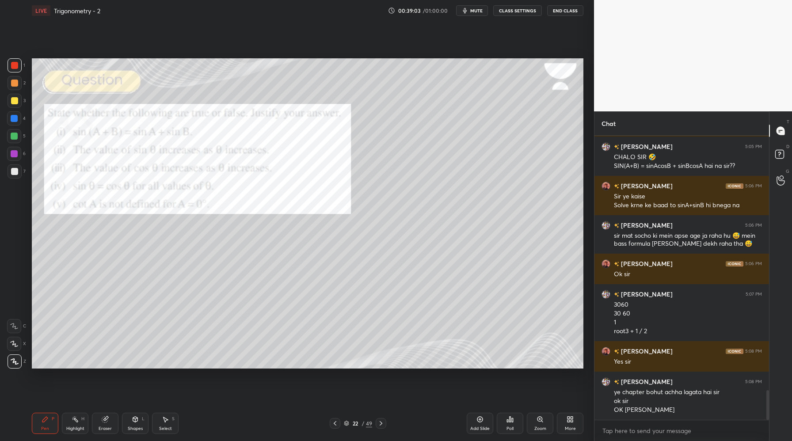
click at [516, 425] on div "Poll" at bounding box center [510, 423] width 27 height 21
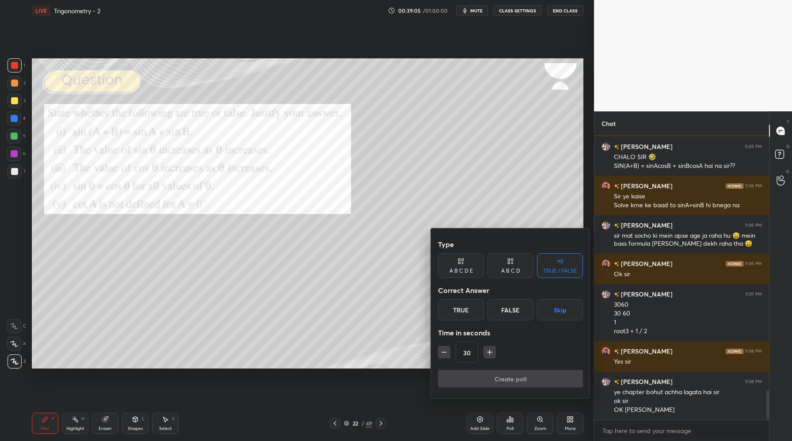
click at [465, 306] on div "True" at bounding box center [461, 309] width 46 height 21
click at [498, 380] on button "Create poll" at bounding box center [510, 379] width 145 height 18
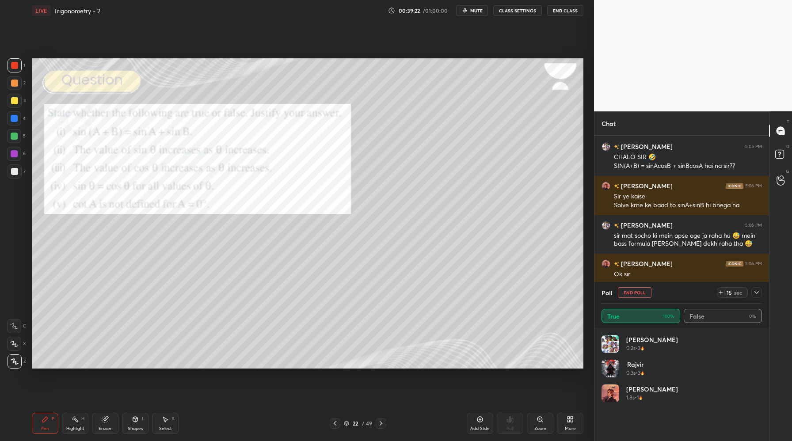
scroll to position [2507, 0]
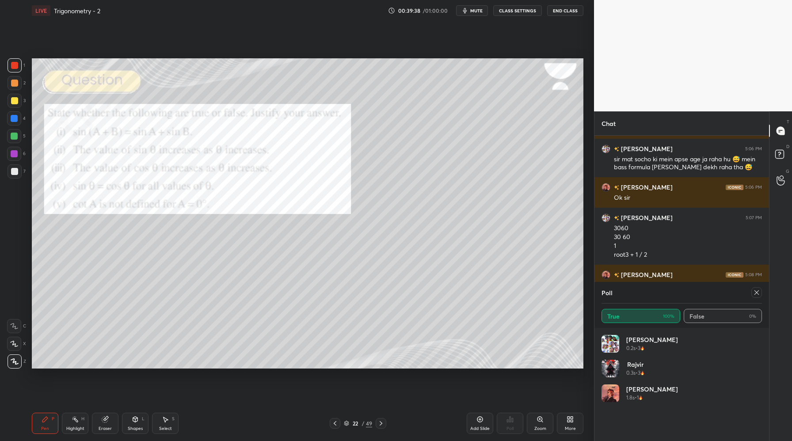
click at [755, 291] on icon at bounding box center [757, 293] width 4 height 4
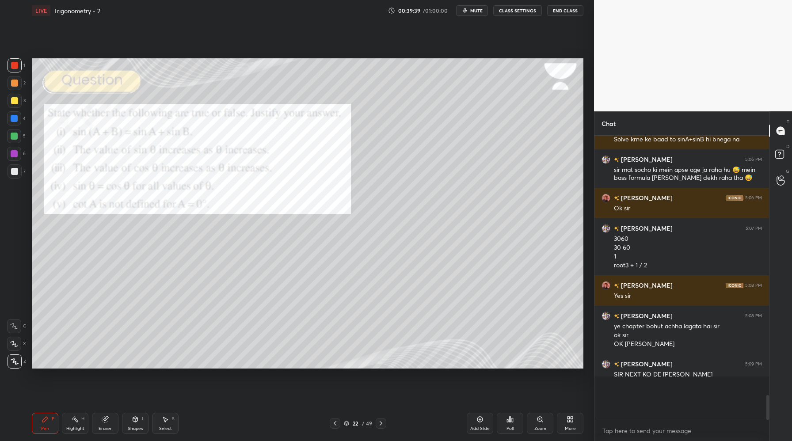
scroll to position [2469, 0]
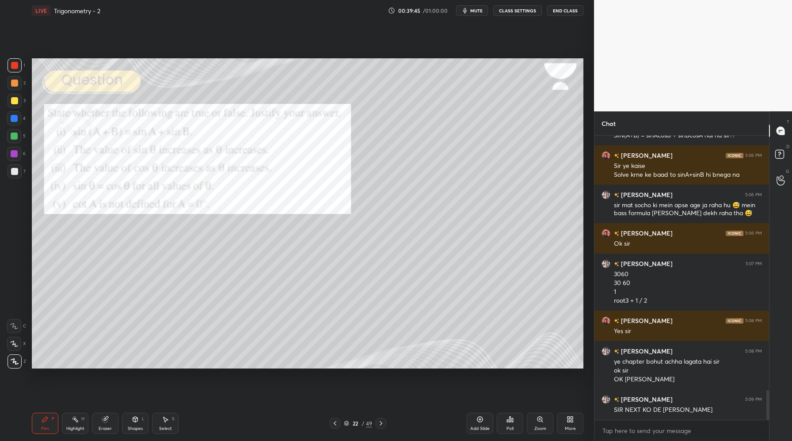
click at [515, 427] on div "Poll" at bounding box center [510, 423] width 27 height 21
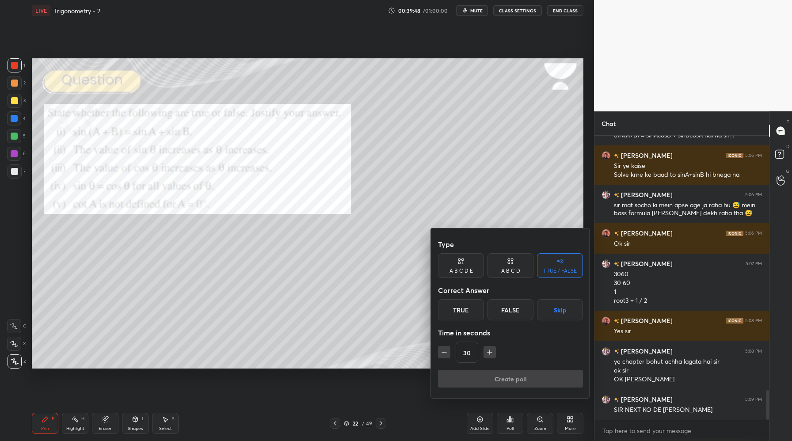
click at [513, 310] on div "False" at bounding box center [511, 309] width 46 height 21
click at [505, 375] on button "Create poll" at bounding box center [510, 379] width 145 height 18
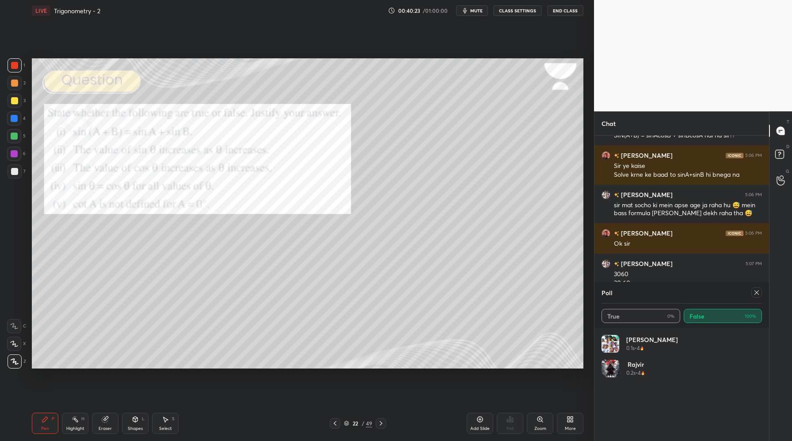
click at [758, 294] on icon at bounding box center [757, 292] width 7 height 7
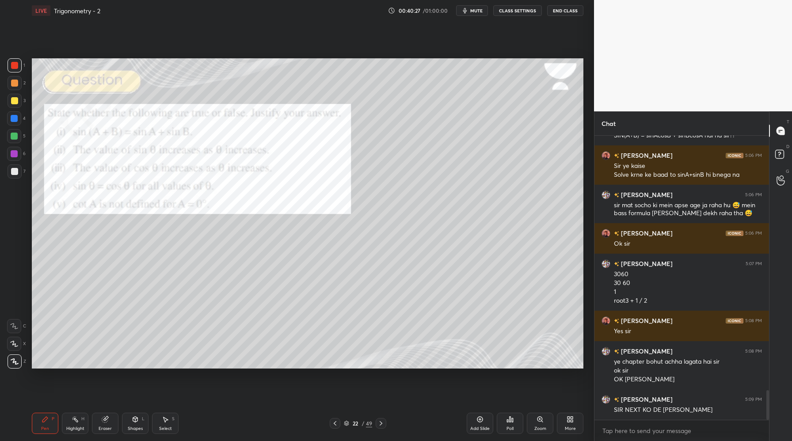
click at [509, 429] on div "Poll" at bounding box center [510, 429] width 7 height 4
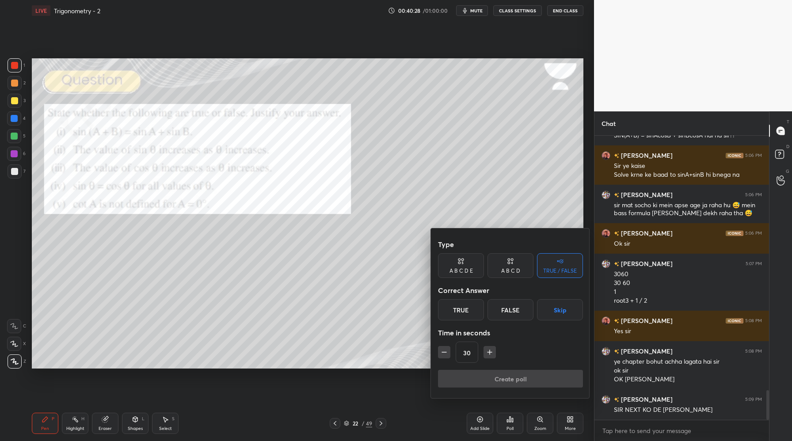
drag, startPoint x: 508, startPoint y: 310, endPoint x: 507, endPoint y: 324, distance: 14.2
click at [508, 311] on div "False" at bounding box center [511, 309] width 46 height 21
click at [510, 377] on button "Create poll" at bounding box center [510, 379] width 145 height 18
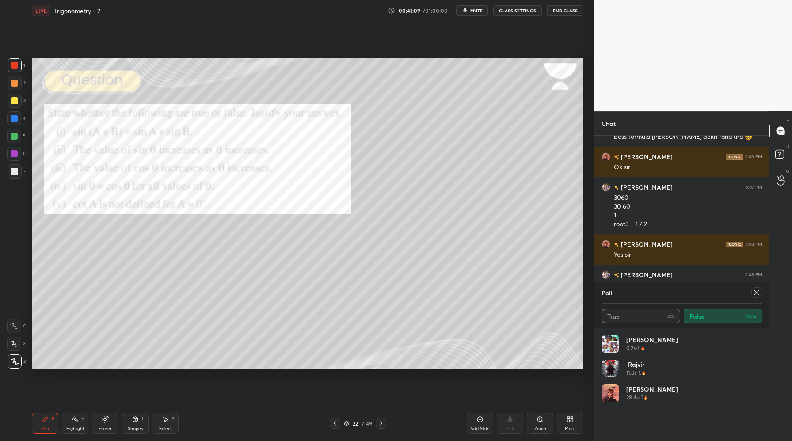
click at [757, 294] on icon at bounding box center [757, 292] width 7 height 7
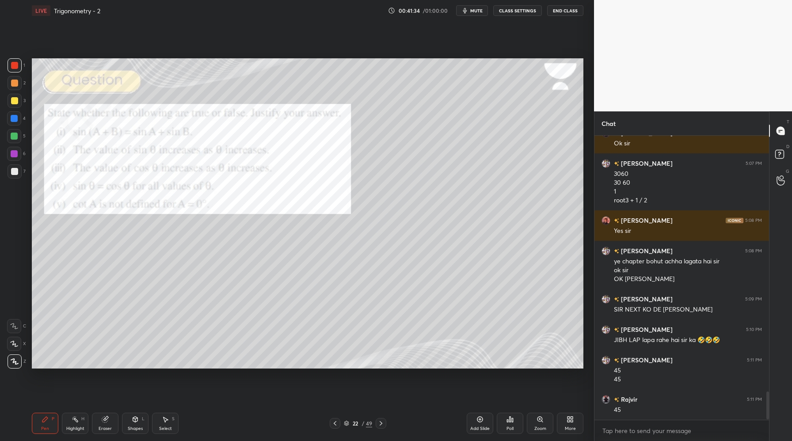
scroll to position [2592, 0]
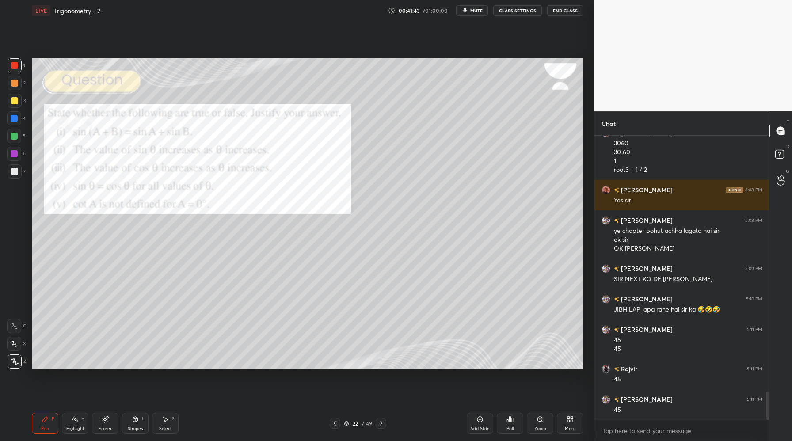
click at [509, 415] on div "Poll" at bounding box center [510, 423] width 27 height 21
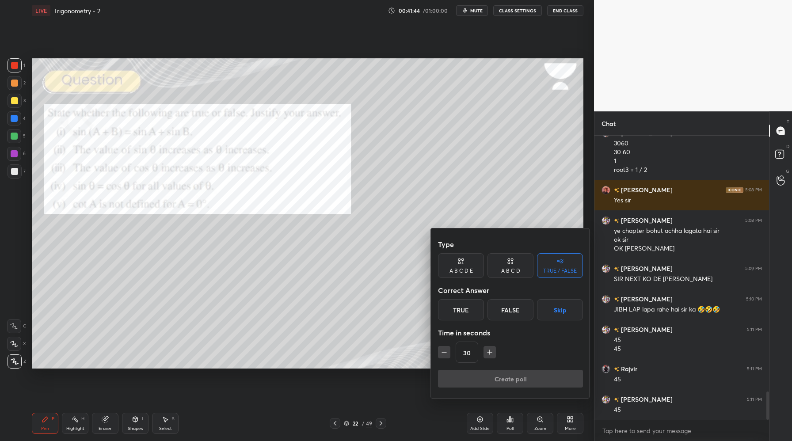
click at [462, 310] on div "True" at bounding box center [461, 309] width 46 height 21
click at [490, 375] on button "Create poll" at bounding box center [510, 379] width 145 height 18
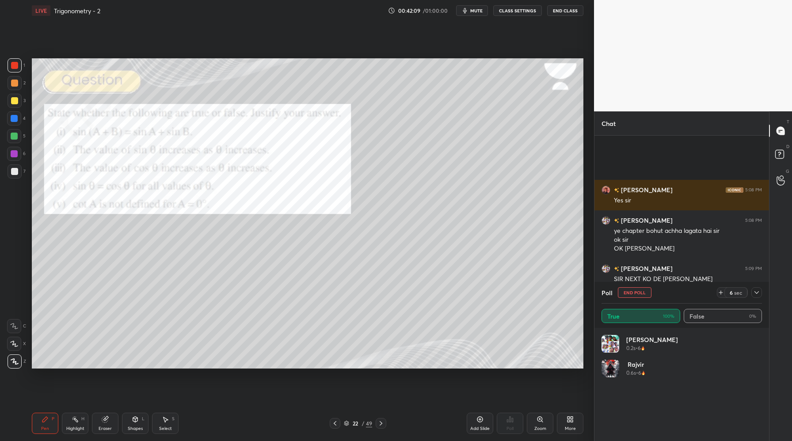
scroll to position [2669, 0]
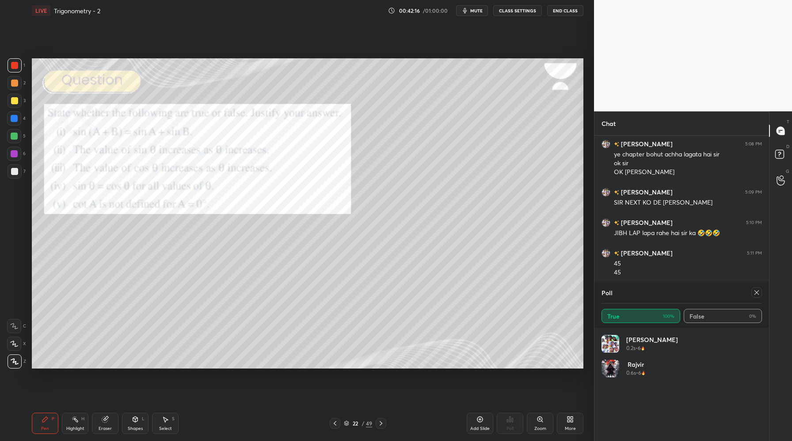
click at [757, 292] on icon at bounding box center [757, 293] width 4 height 4
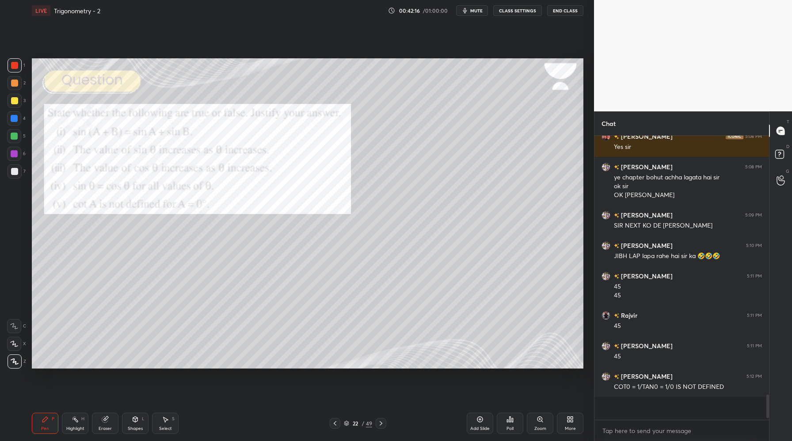
scroll to position [271, 172]
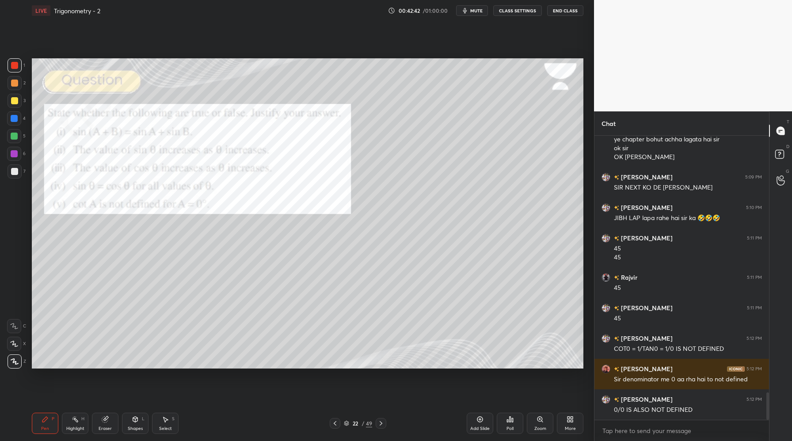
click at [381, 425] on icon at bounding box center [381, 423] width 7 height 7
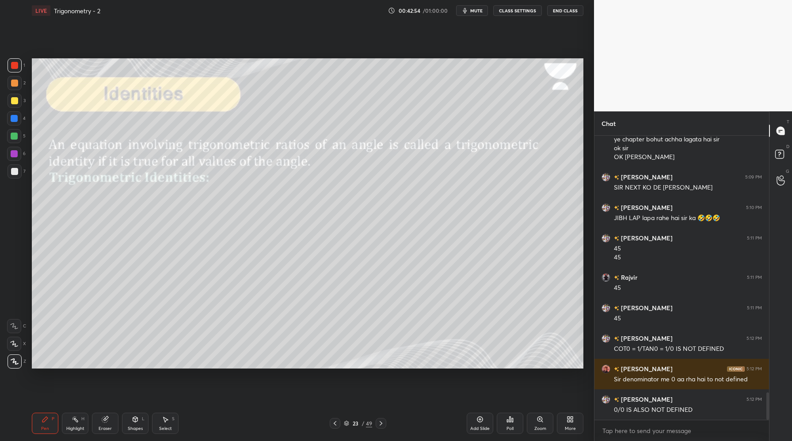
drag, startPoint x: 15, startPoint y: 174, endPoint x: 30, endPoint y: 189, distance: 21.3
click at [15, 175] on div at bounding box center [15, 171] width 14 height 14
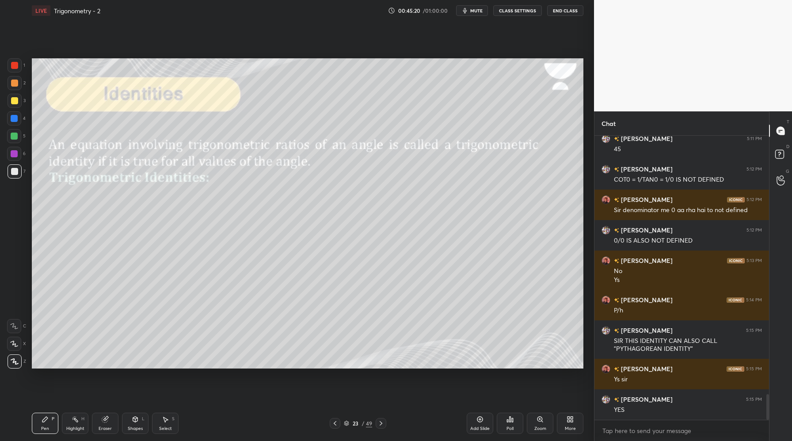
scroll to position [2862, 0]
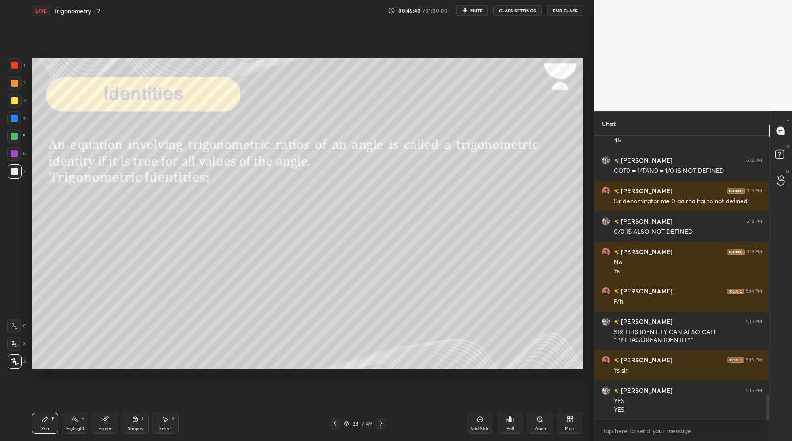
click at [478, 423] on div "Add Slide" at bounding box center [480, 423] width 27 height 21
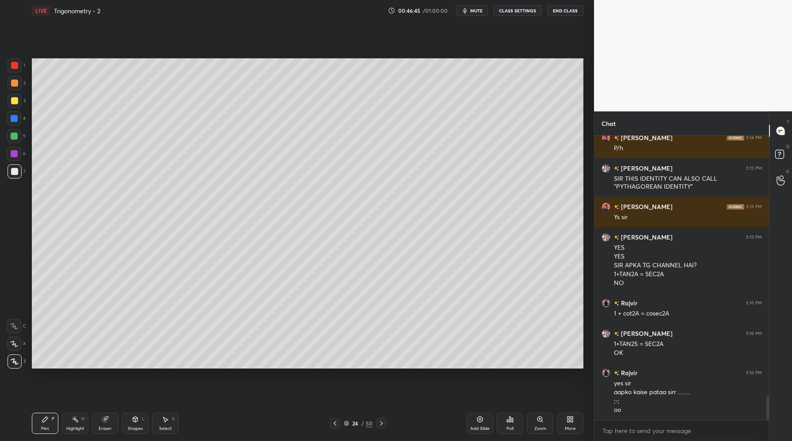
scroll to position [3046, 0]
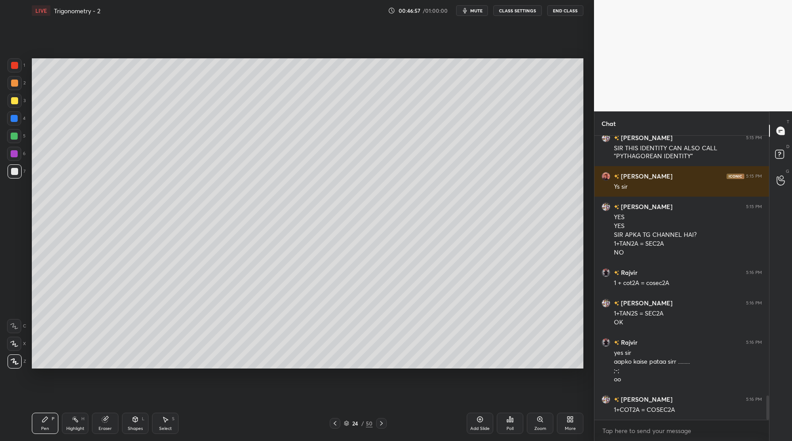
click at [334, 427] on div at bounding box center [335, 423] width 11 height 11
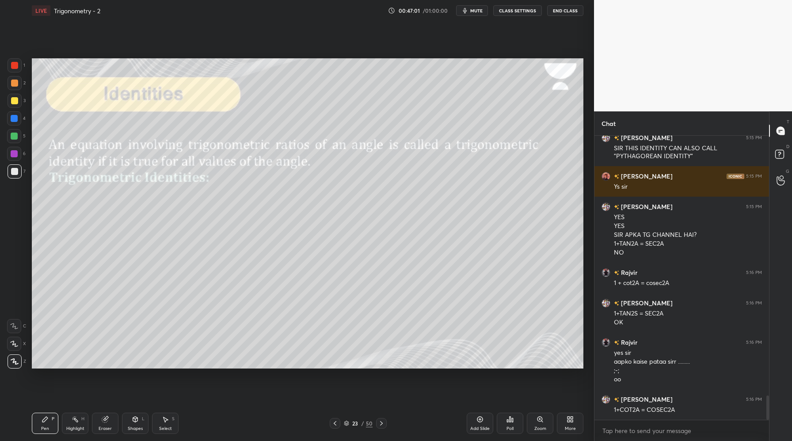
drag, startPoint x: 480, startPoint y: 421, endPoint x: 464, endPoint y: 388, distance: 36.6
click at [481, 422] on icon at bounding box center [480, 419] width 7 height 7
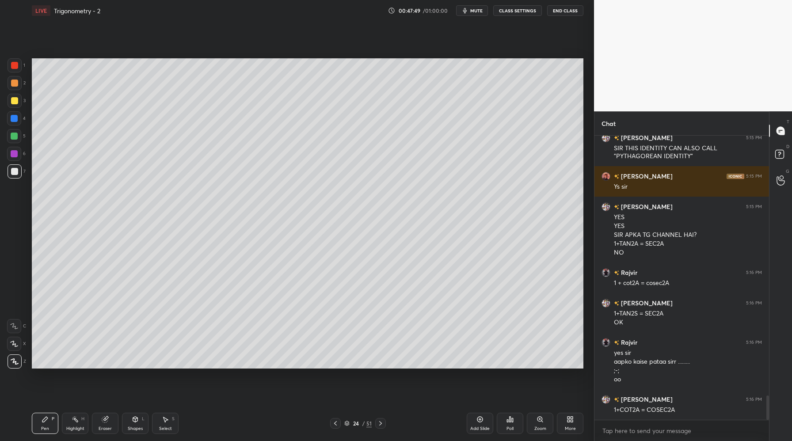
click at [333, 422] on icon at bounding box center [335, 423] width 7 height 7
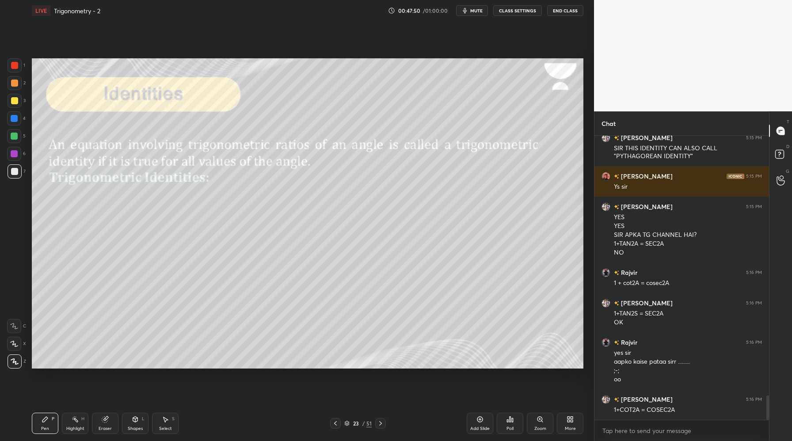
click at [333, 422] on icon at bounding box center [335, 423] width 7 height 7
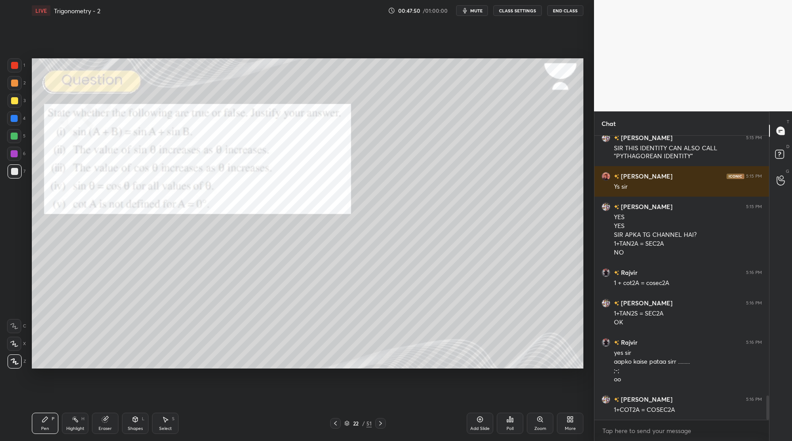
click at [333, 422] on icon at bounding box center [335, 423] width 7 height 7
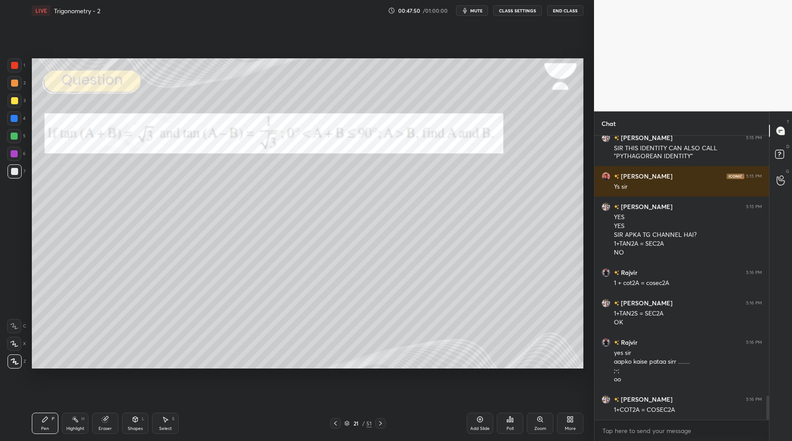
click at [333, 422] on icon at bounding box center [335, 423] width 7 height 7
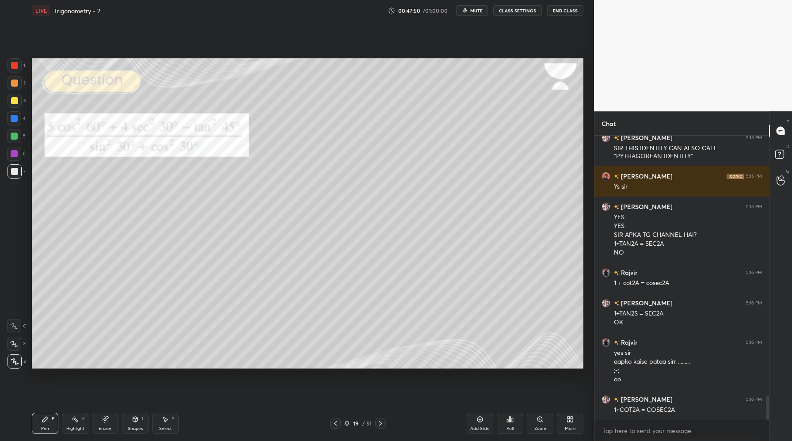
click at [333, 422] on icon at bounding box center [335, 423] width 7 height 7
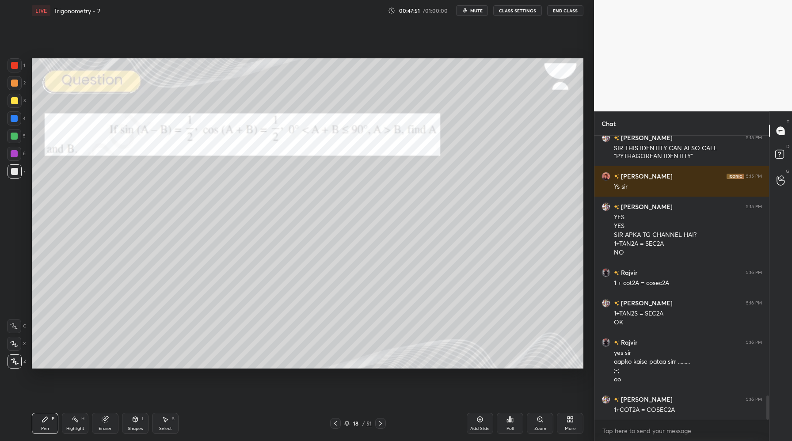
click at [333, 422] on icon at bounding box center [335, 423] width 7 height 7
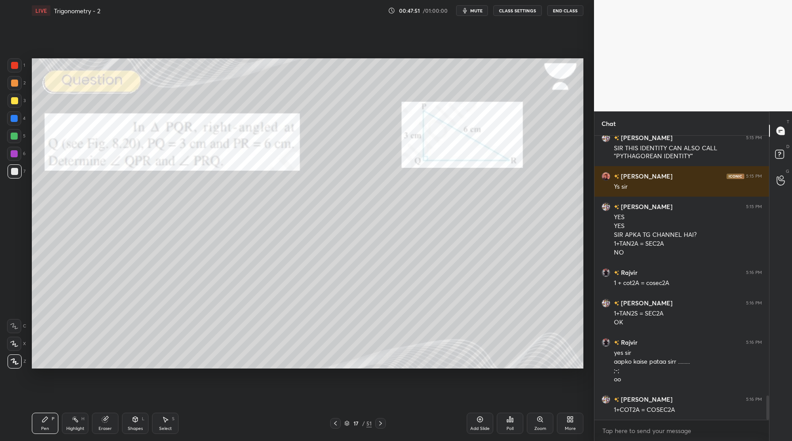
click at [333, 422] on icon at bounding box center [335, 423] width 7 height 7
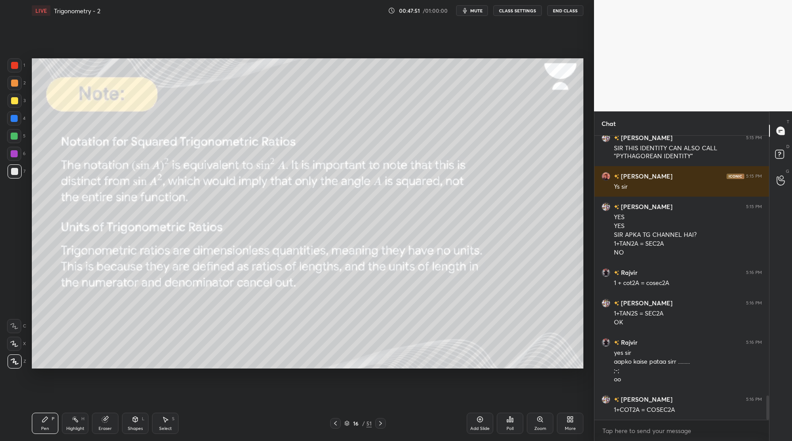
click at [333, 422] on icon at bounding box center [335, 423] width 7 height 7
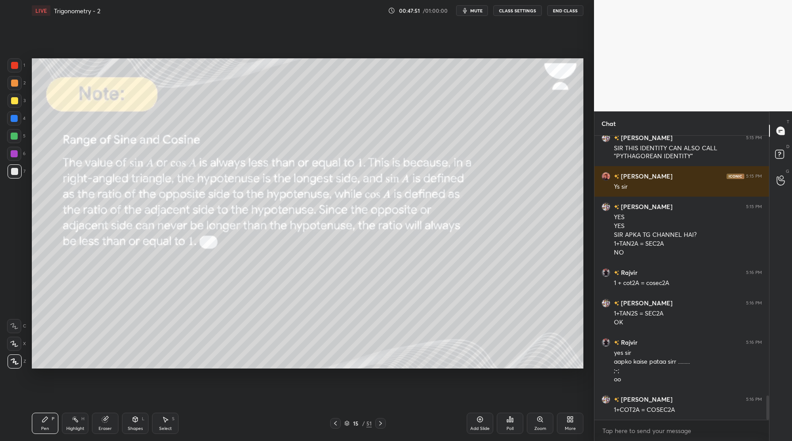
click at [333, 422] on icon at bounding box center [335, 423] width 7 height 7
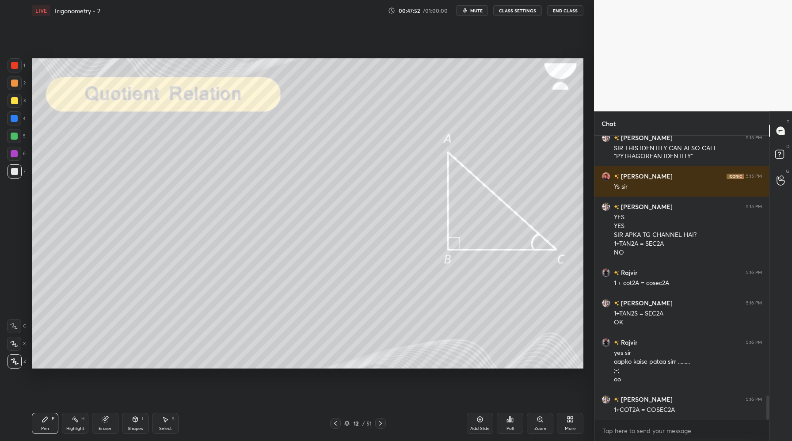
click at [333, 422] on icon at bounding box center [335, 423] width 7 height 7
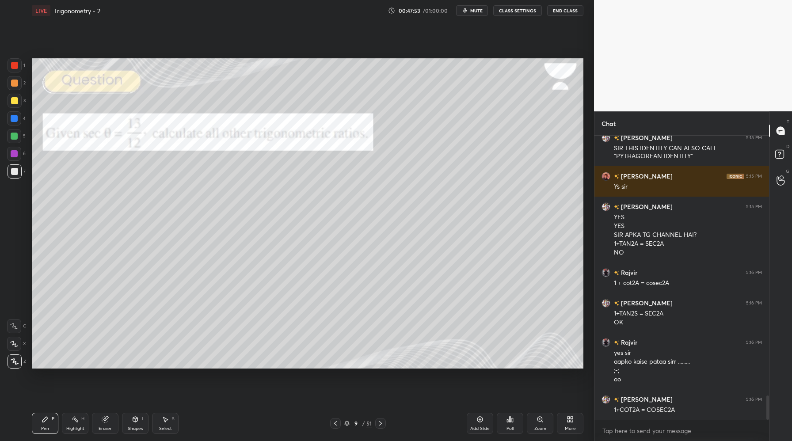
click at [333, 422] on icon at bounding box center [335, 423] width 7 height 7
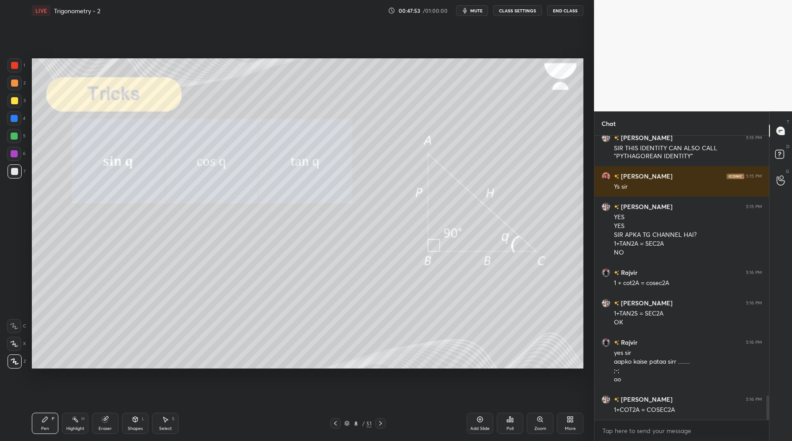
click at [333, 422] on icon at bounding box center [335, 423] width 7 height 7
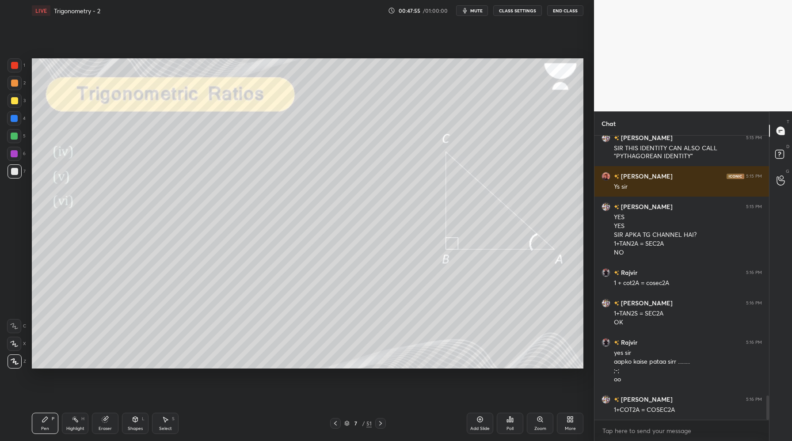
click at [381, 422] on icon at bounding box center [380, 423] width 7 height 7
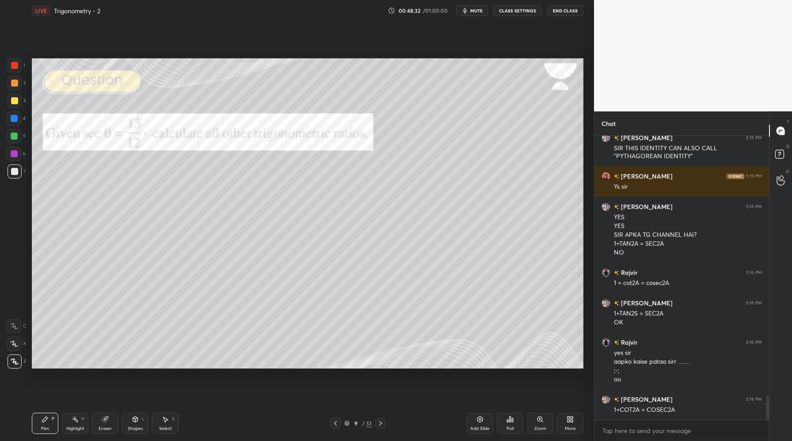
click at [381, 424] on icon at bounding box center [380, 423] width 7 height 7
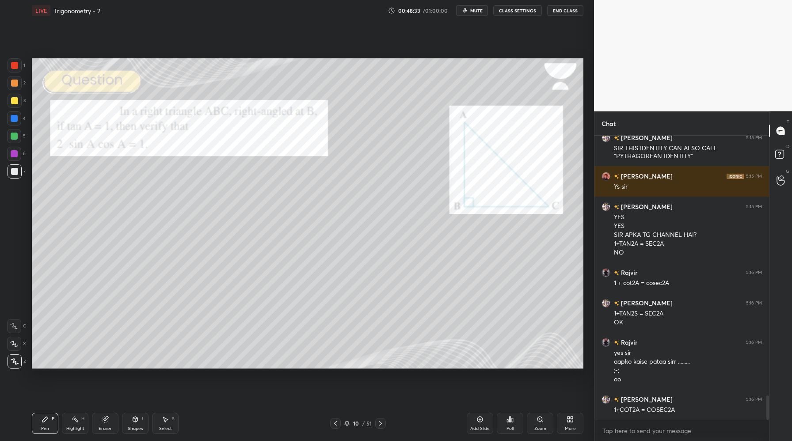
click at [381, 424] on icon at bounding box center [380, 423] width 7 height 7
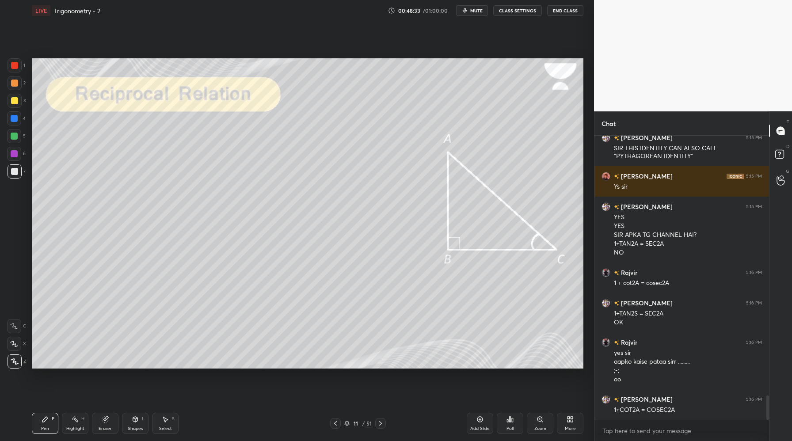
click at [381, 424] on icon at bounding box center [380, 423] width 7 height 7
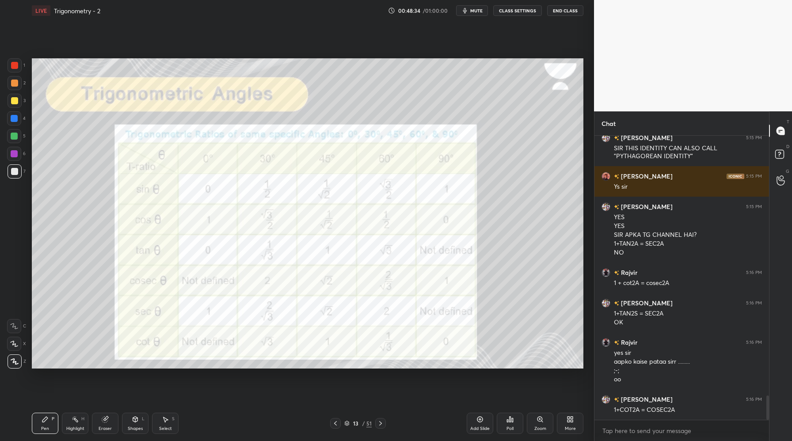
click at [381, 424] on icon at bounding box center [380, 423] width 7 height 7
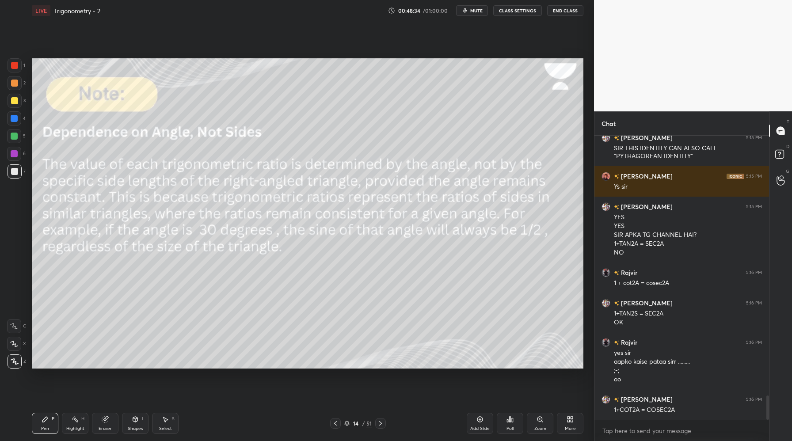
scroll to position [3076, 0]
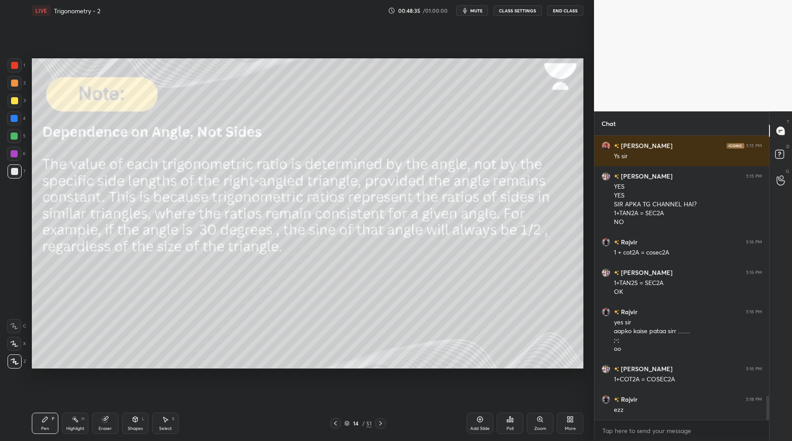
click at [381, 424] on icon at bounding box center [380, 423] width 7 height 7
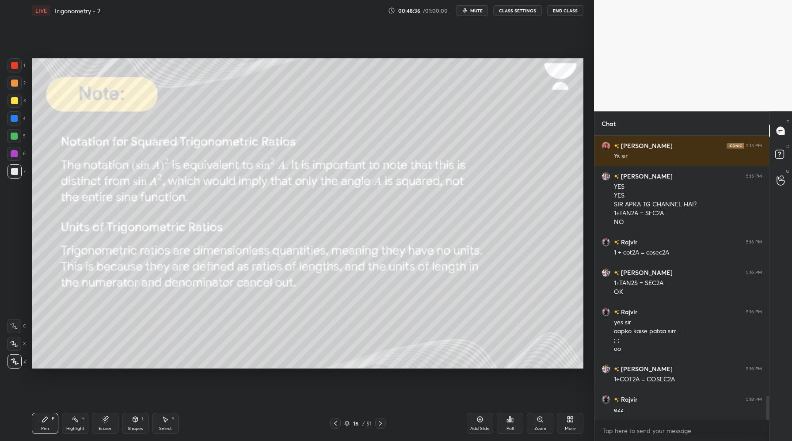
click at [381, 424] on icon at bounding box center [380, 423] width 7 height 7
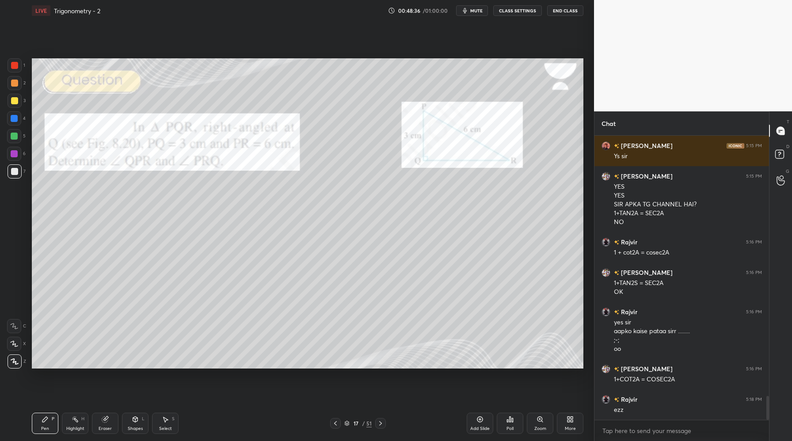
click at [381, 424] on icon at bounding box center [380, 423] width 7 height 7
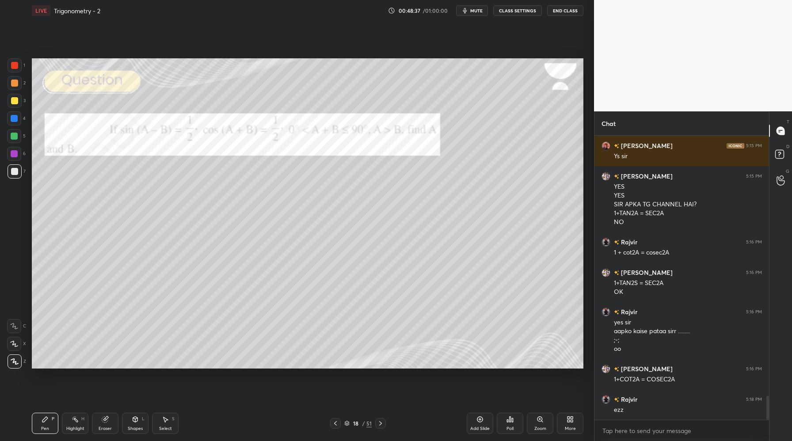
click at [381, 424] on icon at bounding box center [380, 423] width 7 height 7
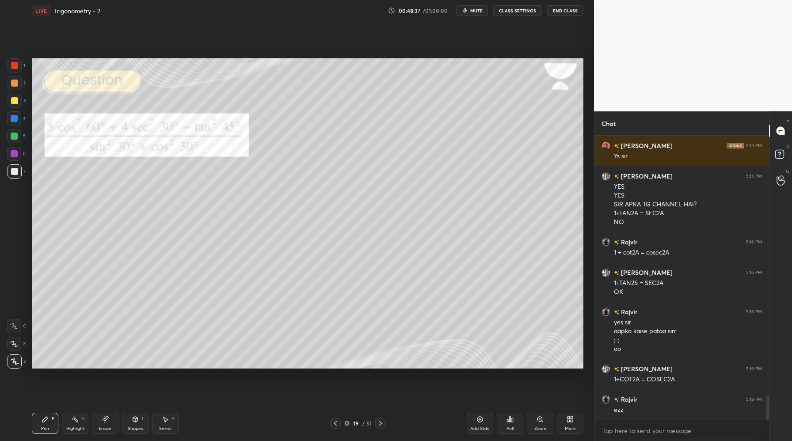
click at [381, 424] on icon at bounding box center [380, 423] width 7 height 7
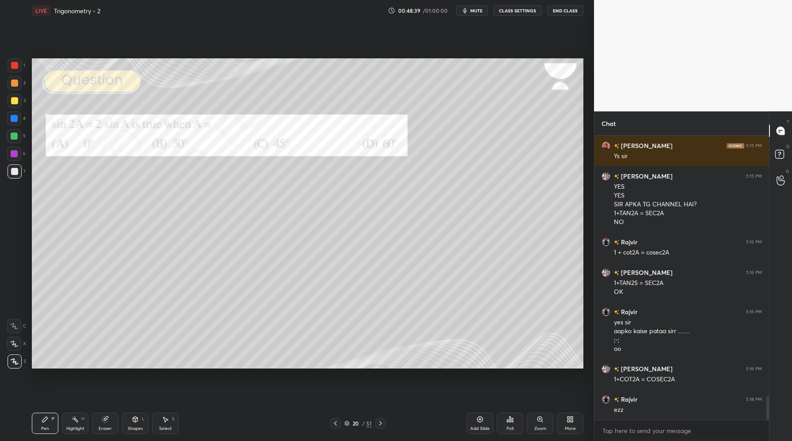
click at [333, 428] on div at bounding box center [335, 423] width 11 height 11
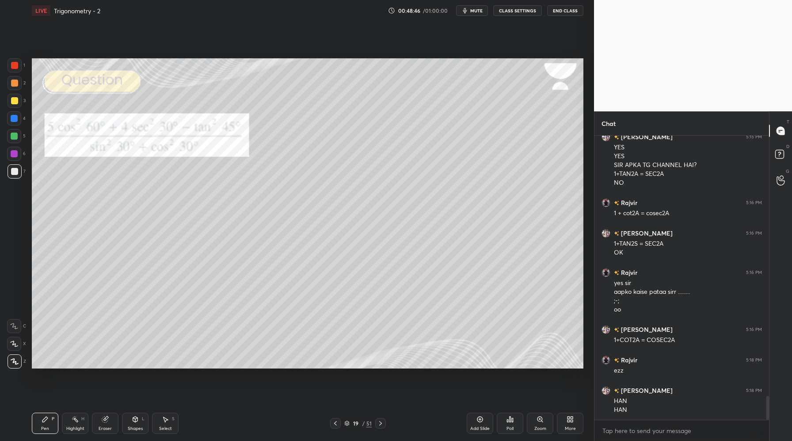
scroll to position [3146, 0]
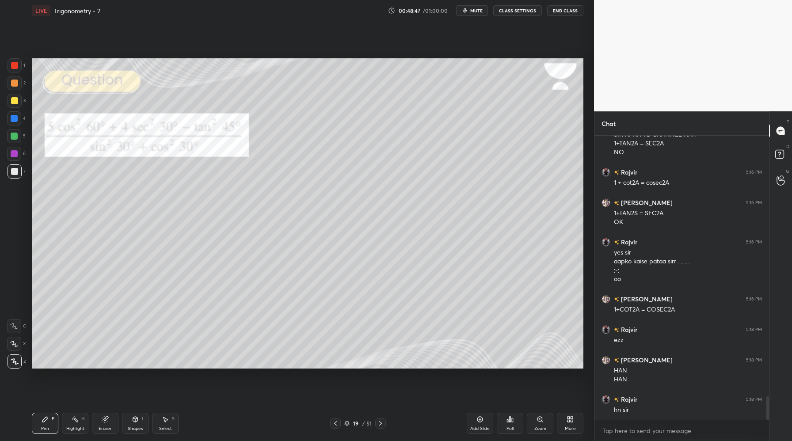
click at [380, 424] on icon at bounding box center [380, 423] width 7 height 7
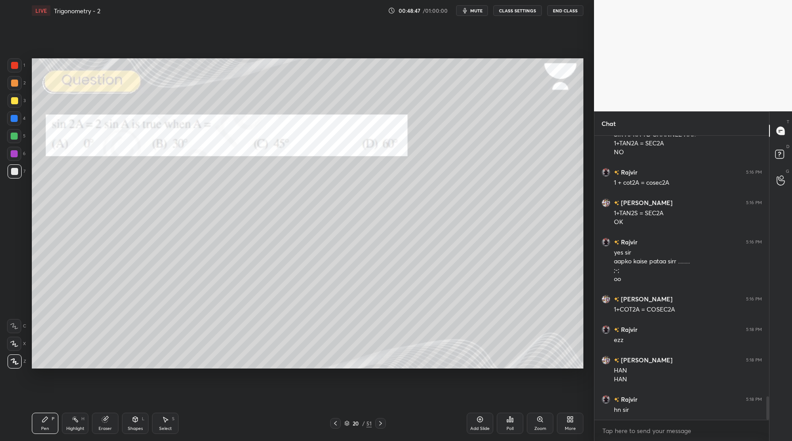
click at [380, 424] on icon at bounding box center [380, 423] width 7 height 7
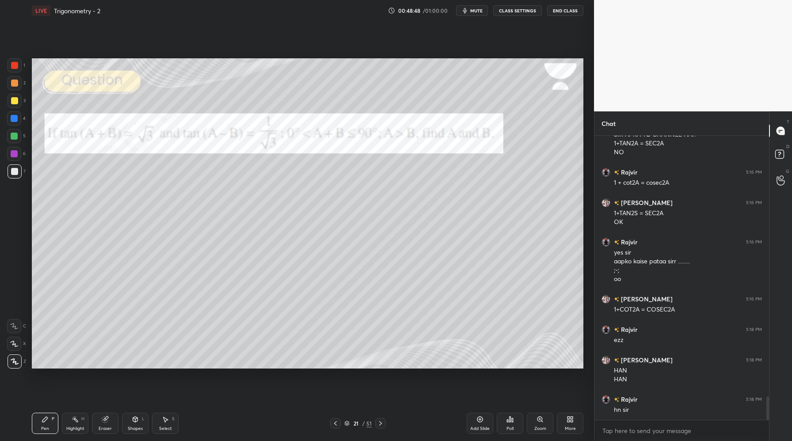
click at [380, 424] on icon at bounding box center [380, 423] width 7 height 7
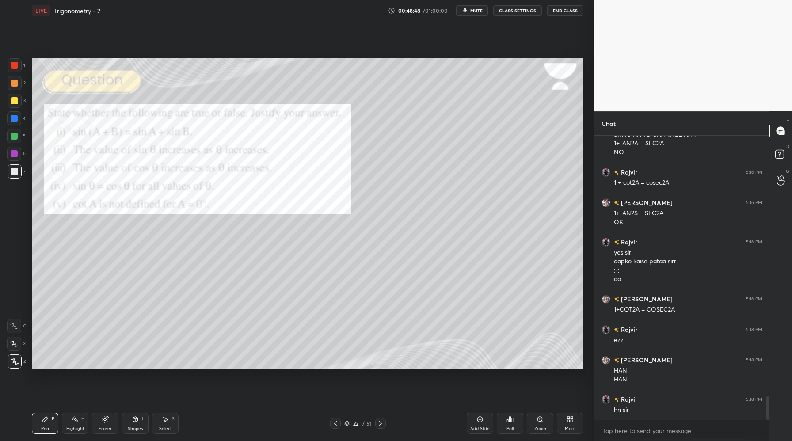
click at [380, 424] on icon at bounding box center [380, 423] width 7 height 7
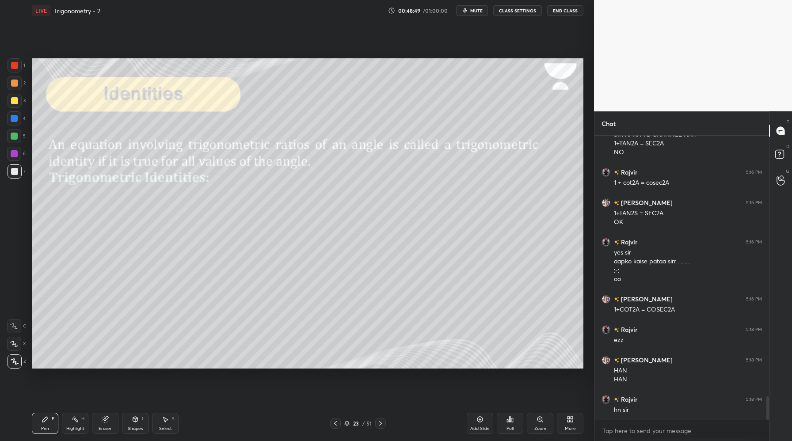
click at [380, 424] on icon at bounding box center [380, 423] width 7 height 7
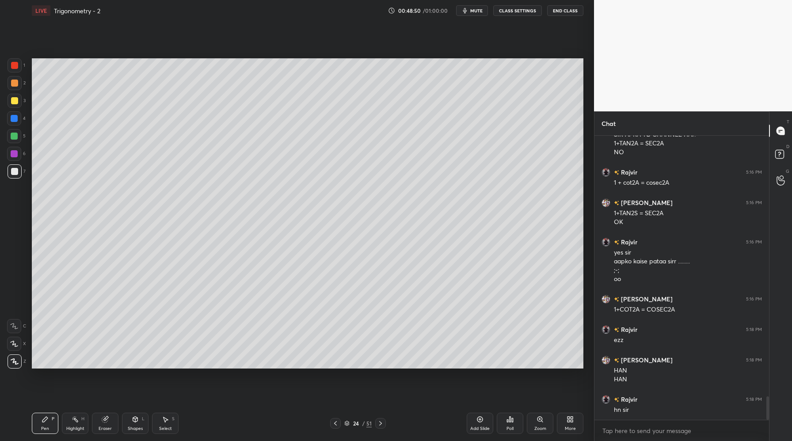
click at [380, 424] on icon at bounding box center [380, 423] width 7 height 7
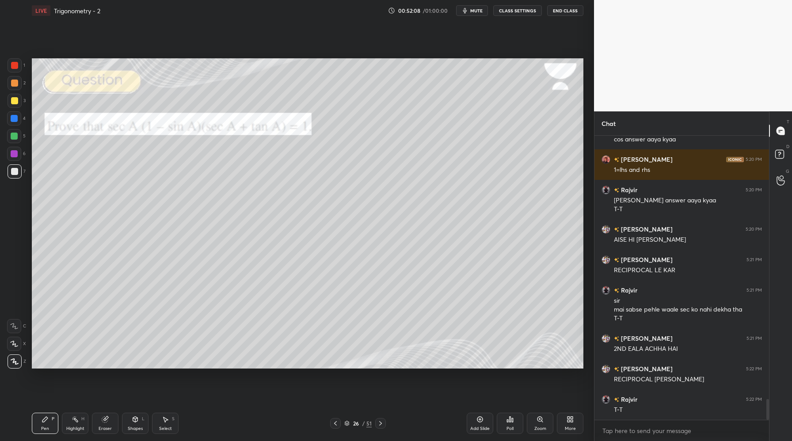
scroll to position [3630, 0]
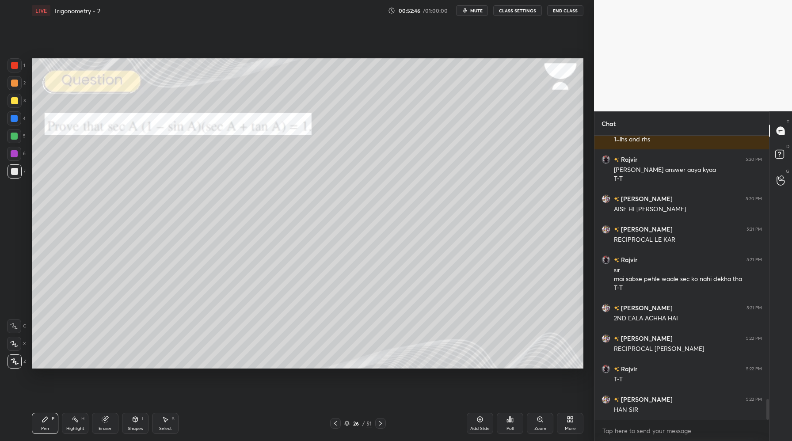
click at [383, 427] on div at bounding box center [380, 423] width 11 height 11
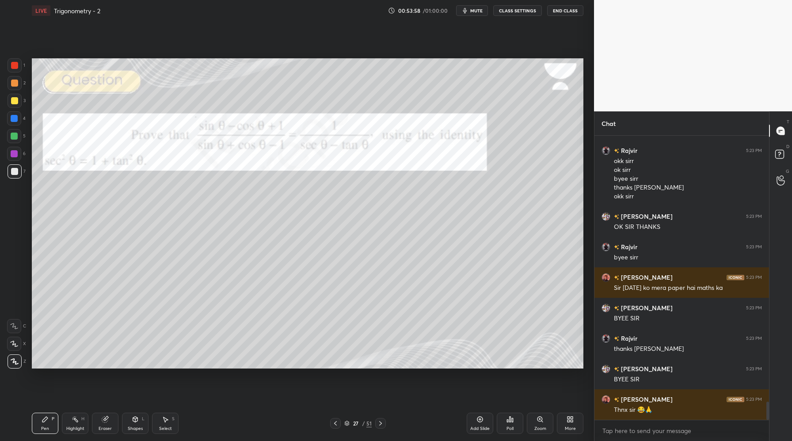
scroll to position [4179, 0]
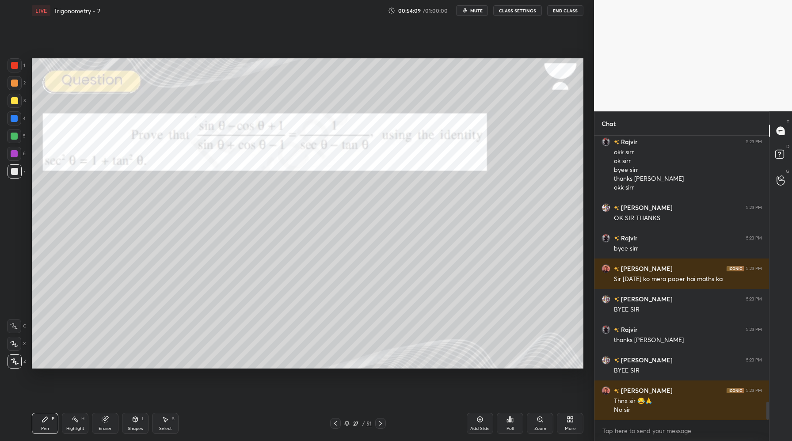
click at [565, 13] on button "End Class" at bounding box center [565, 10] width 36 height 11
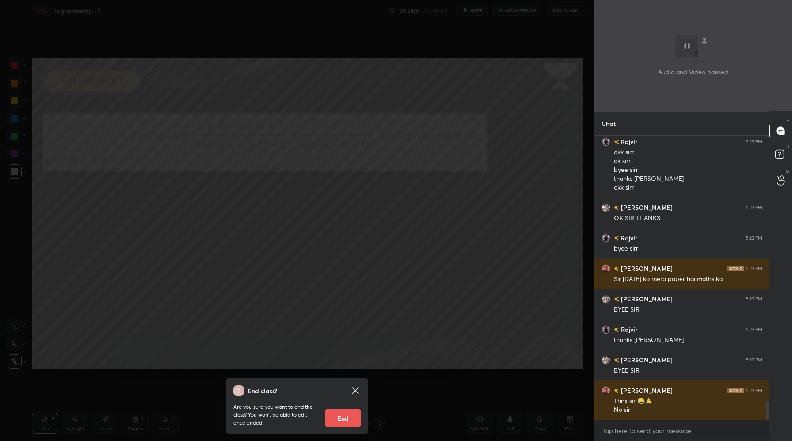
click at [345, 421] on button "End" at bounding box center [342, 418] width 35 height 18
type textarea "x"
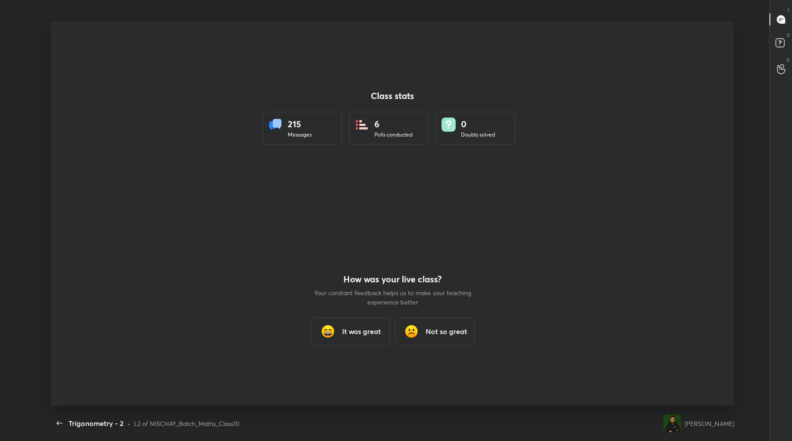
scroll to position [0, 0]
